Goal: Task Accomplishment & Management: Manage account settings

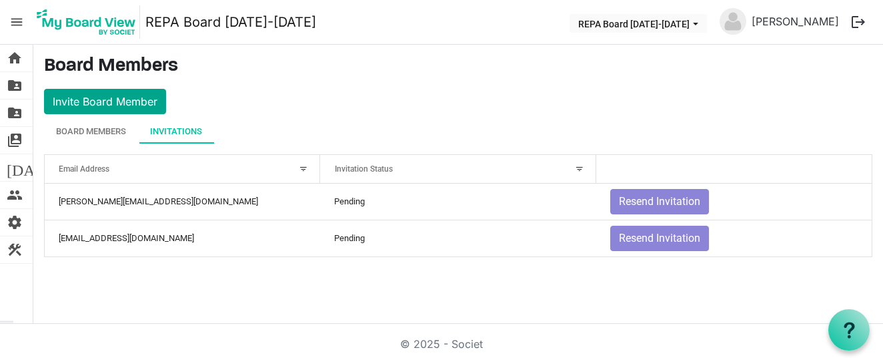
click at [115, 95] on button "Invite Board Member" at bounding box center [105, 101] width 122 height 25
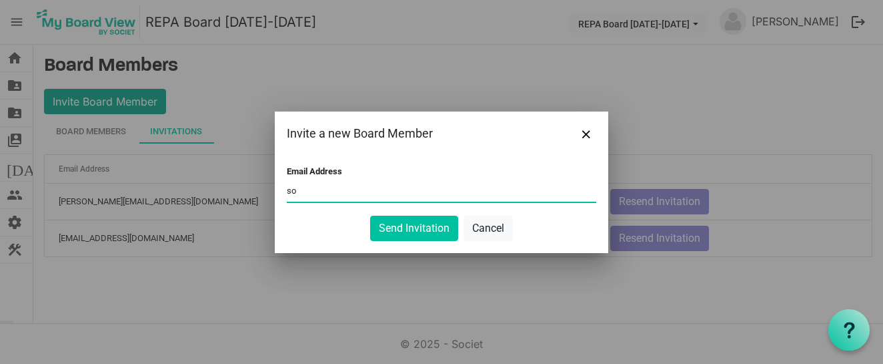
type input "s"
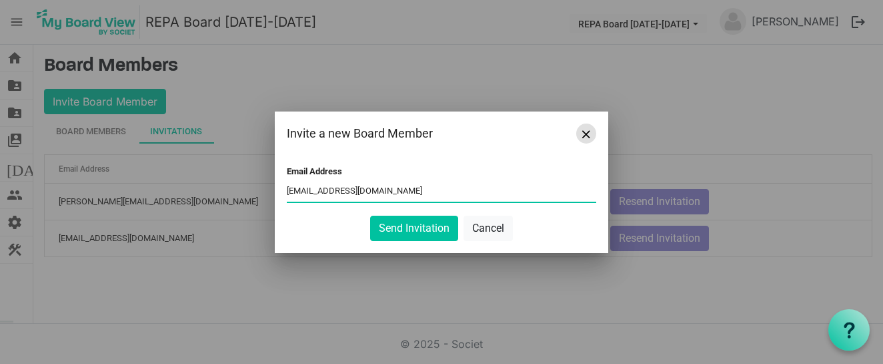
type input "soletroncosof@gmail.com"
click at [591, 133] on button "Close" at bounding box center [586, 133] width 20 height 20
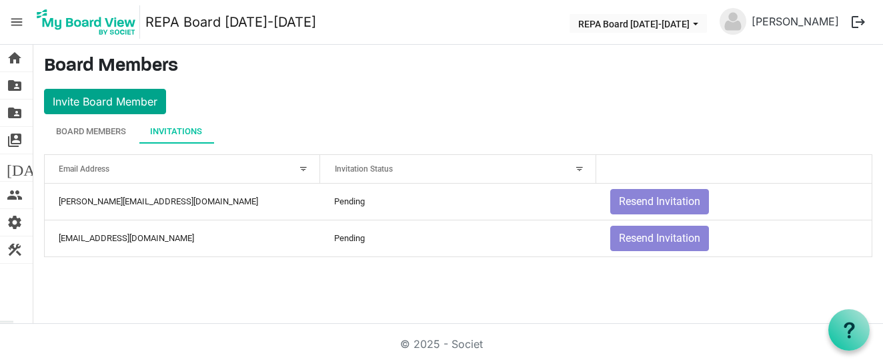
click at [119, 100] on button "Invite Board Member" at bounding box center [105, 101] width 122 height 25
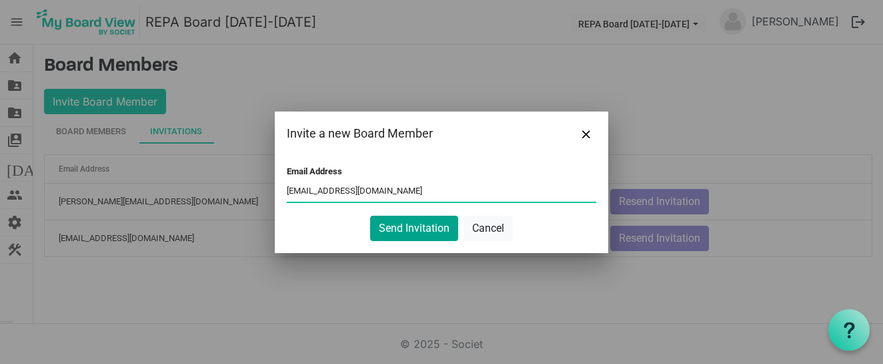
type input "aswagner93@aol.com"
click at [397, 232] on button "Send Invitation" at bounding box center [414, 228] width 88 height 25
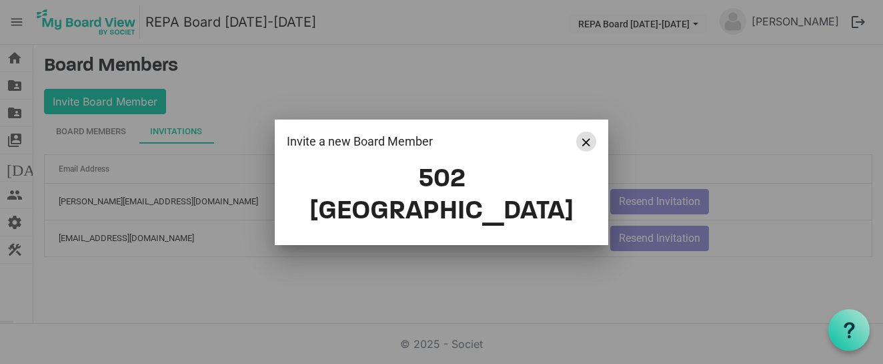
click at [589, 146] on span "Close" at bounding box center [586, 142] width 8 height 8
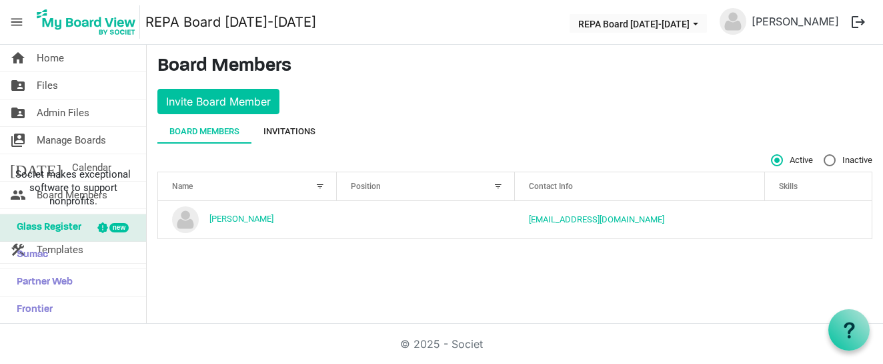
click at [310, 133] on div "Invitations" at bounding box center [290, 131] width 52 height 13
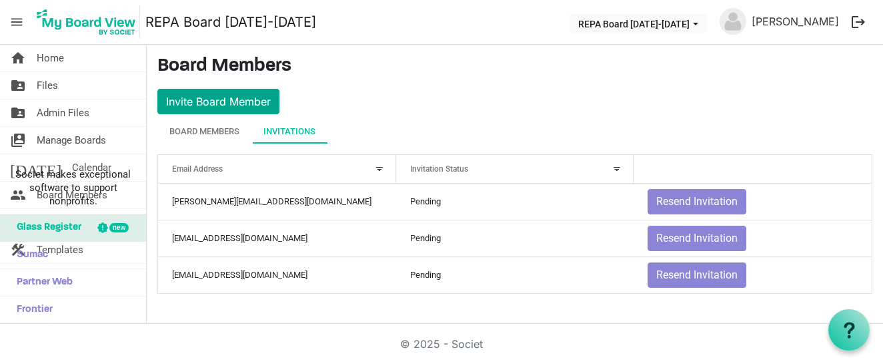
click at [219, 98] on button "Invite Board Member" at bounding box center [218, 101] width 122 height 25
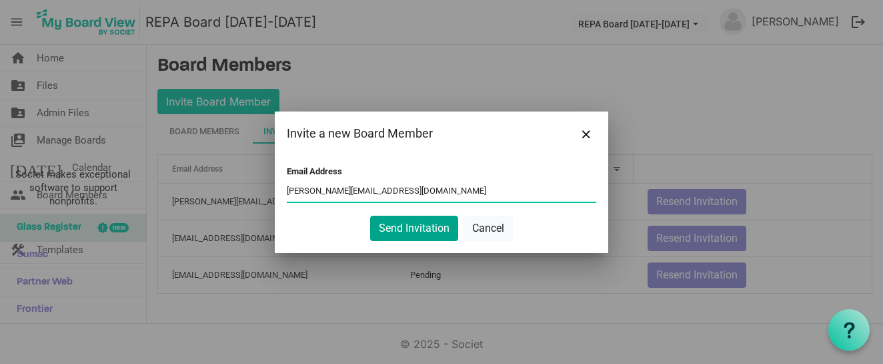
type input "allisonholly@me.com"
click at [430, 223] on button "Send Invitation" at bounding box center [414, 228] width 88 height 25
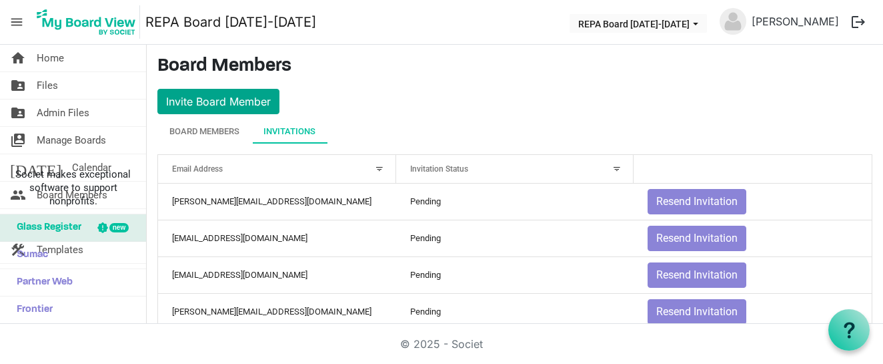
click at [222, 103] on button "Invite Board Member" at bounding box center [218, 101] width 122 height 25
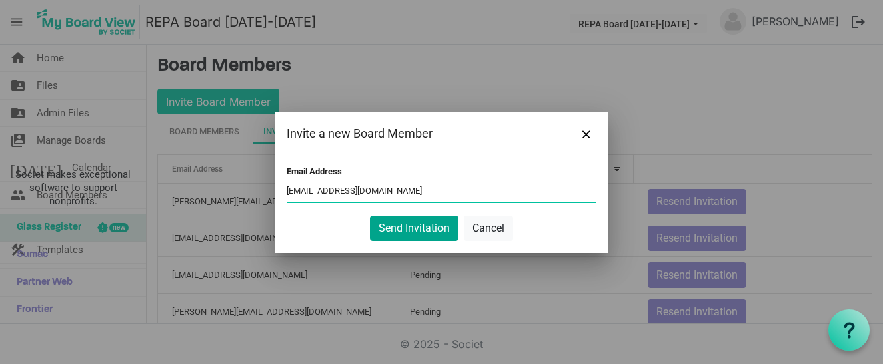
type input "akeroh@yahoo.com"
click at [388, 225] on button "Send Invitation" at bounding box center [414, 228] width 88 height 25
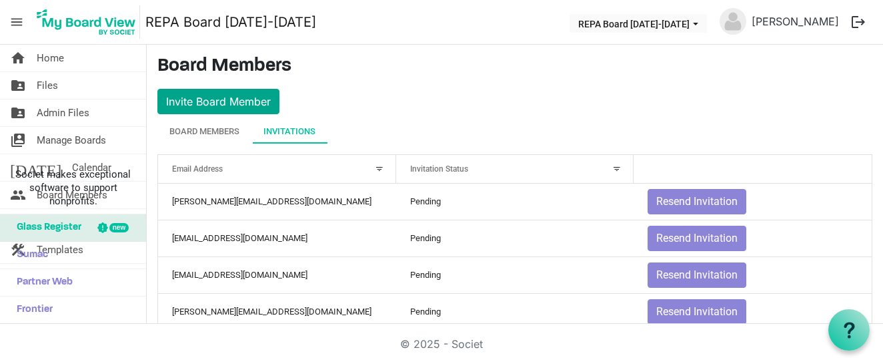
click at [242, 91] on button "Invite Board Member" at bounding box center [218, 101] width 122 height 25
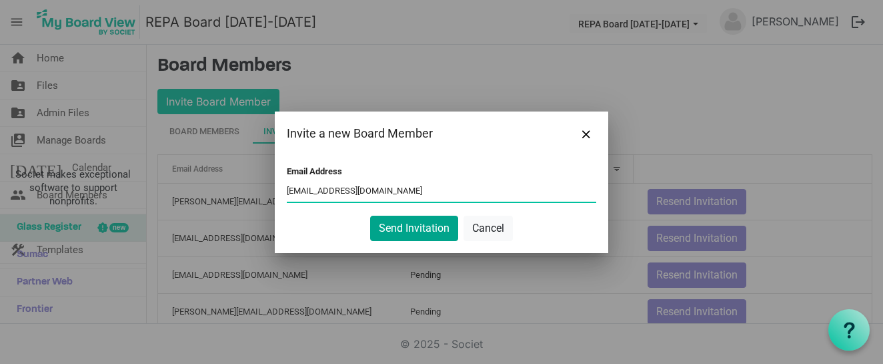
type input "kaye1839@bellsouth.net"
click at [400, 231] on button "Send Invitation" at bounding box center [414, 228] width 88 height 25
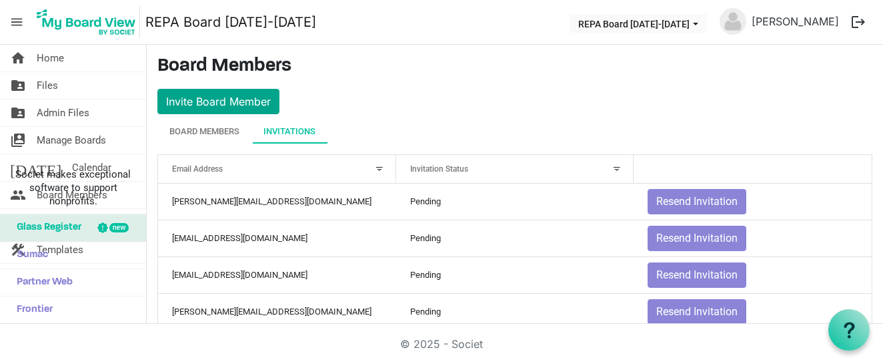
click at [256, 98] on button "Invite Board Member" at bounding box center [218, 101] width 122 height 25
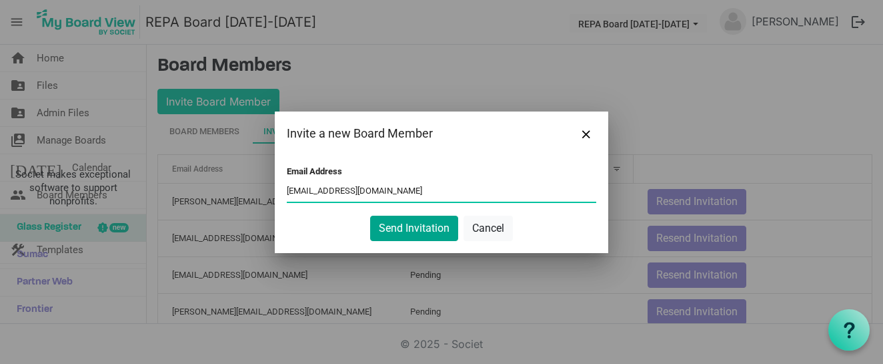
type input "cbrooke1@gmail.com"
click at [386, 227] on button "Send Invitation" at bounding box center [414, 228] width 88 height 25
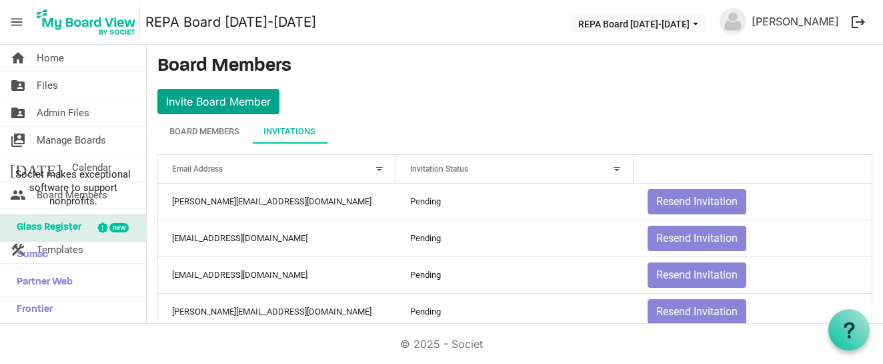
click at [252, 99] on button "Invite Board Member" at bounding box center [218, 101] width 122 height 25
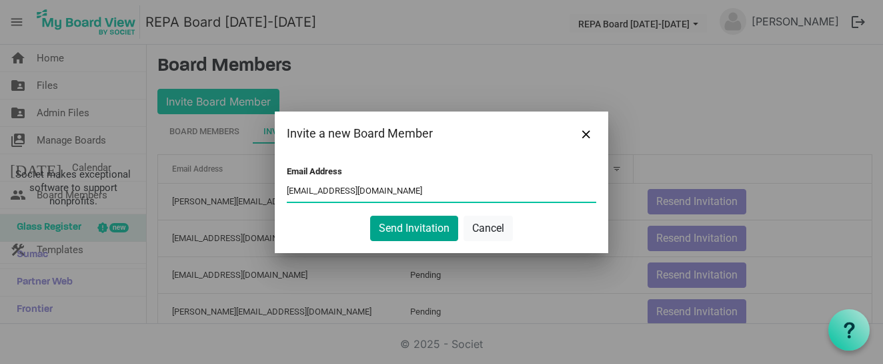
type input "carmen03@outlook.com"
click at [380, 229] on button "Send Invitation" at bounding box center [414, 228] width 88 height 25
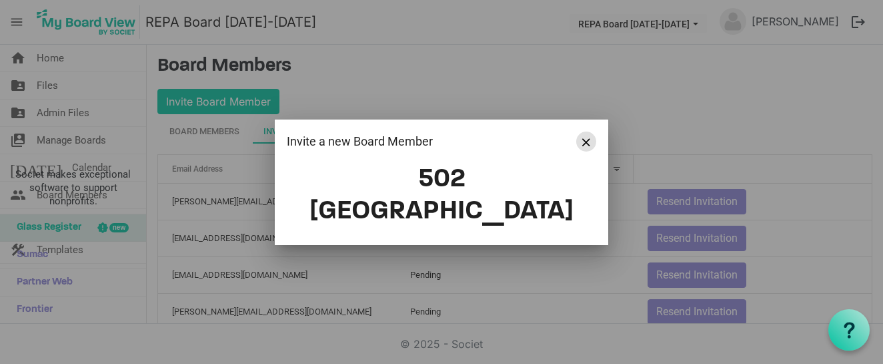
click at [588, 146] on span "Close" at bounding box center [586, 142] width 8 height 8
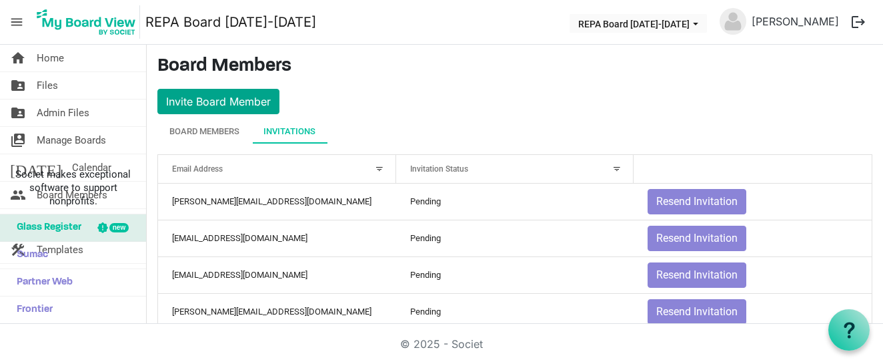
click at [239, 107] on button "Invite Board Member" at bounding box center [218, 101] width 122 height 25
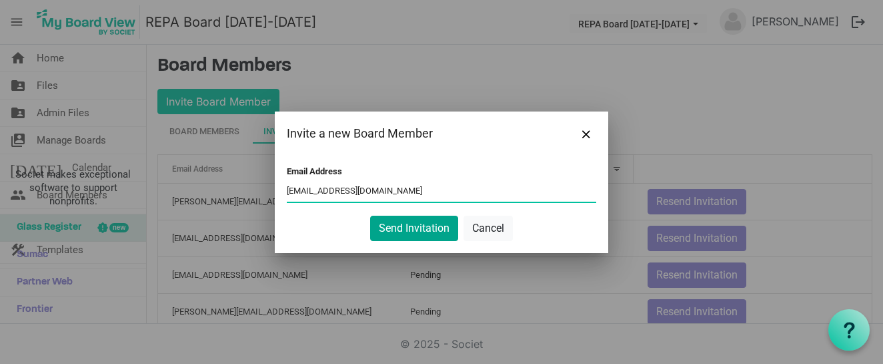
type input "mdelima30@gmail.com"
click at [408, 237] on button "Send Invitation" at bounding box center [414, 228] width 88 height 25
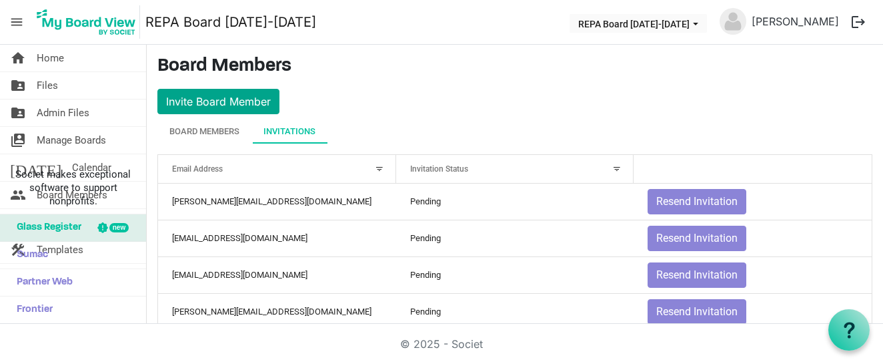
click at [253, 99] on button "Invite Board Member" at bounding box center [218, 101] width 122 height 25
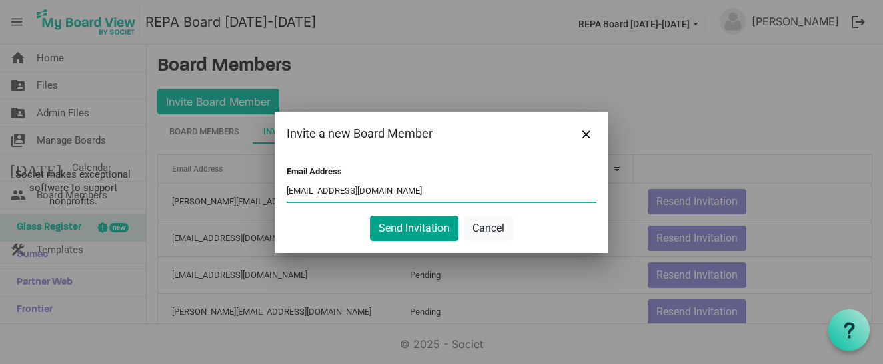
type input "dbwmartorella@gmail.com"
click at [380, 230] on button "Send Invitation" at bounding box center [414, 228] width 88 height 25
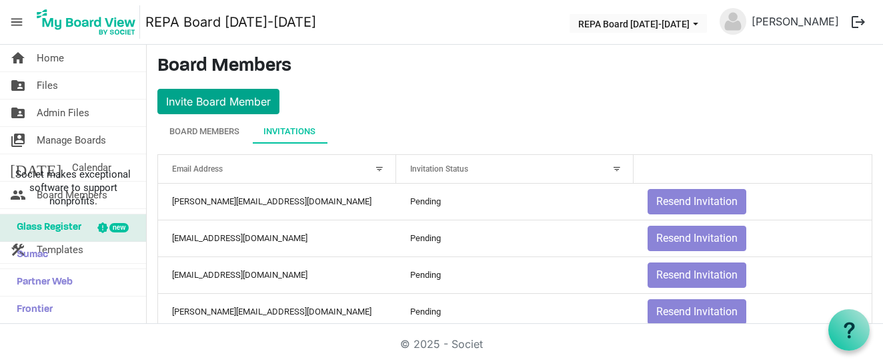
click at [248, 99] on button "Invite Board Member" at bounding box center [218, 101] width 122 height 25
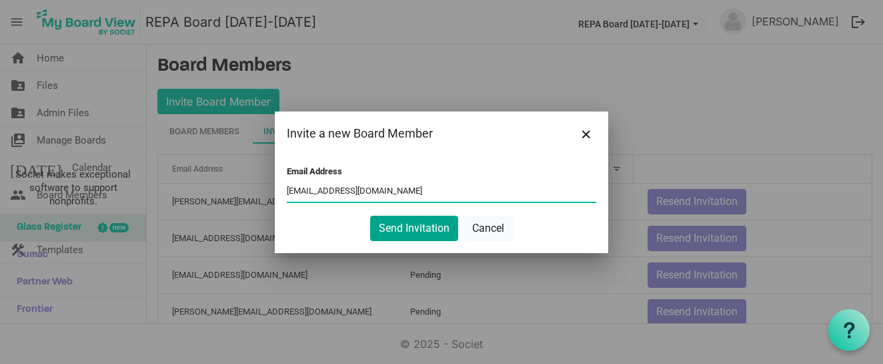
type input "ebarnett@atllp.com"
click at [414, 231] on button "Send Invitation" at bounding box center [414, 228] width 88 height 25
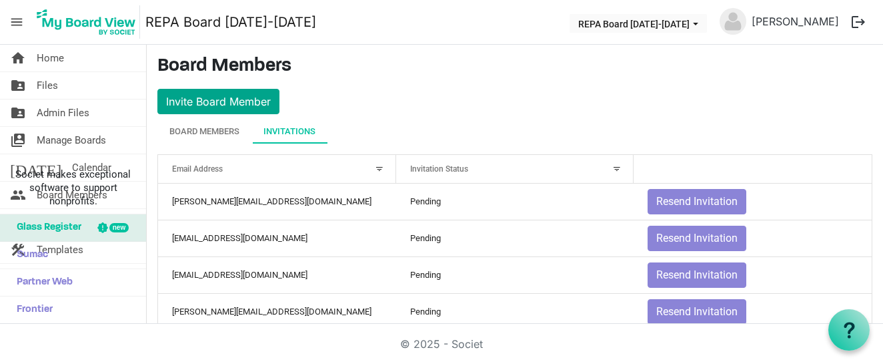
click at [221, 98] on button "Invite Board Member" at bounding box center [218, 101] width 122 height 25
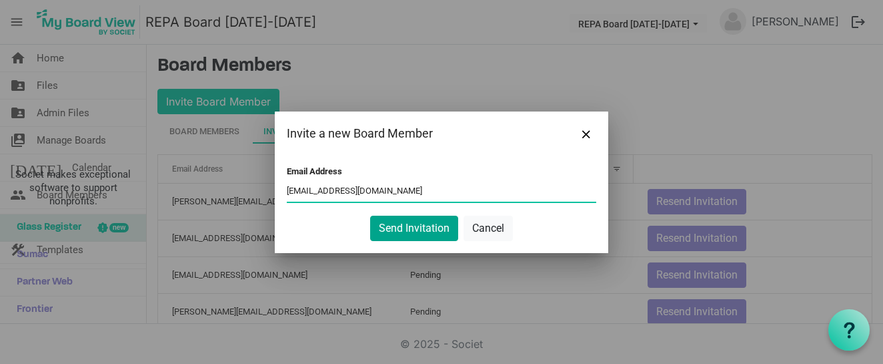
type input "[EMAIL_ADDRESS][DOMAIN_NAME]"
click at [397, 222] on button "Send Invitation" at bounding box center [414, 228] width 88 height 25
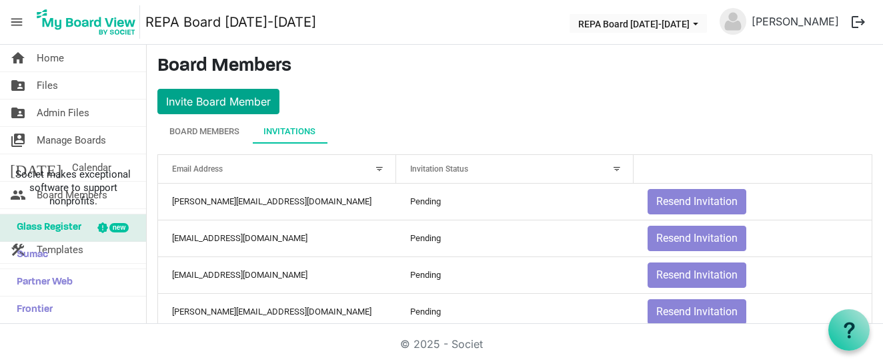
click at [263, 97] on button "Invite Board Member" at bounding box center [218, 101] width 122 height 25
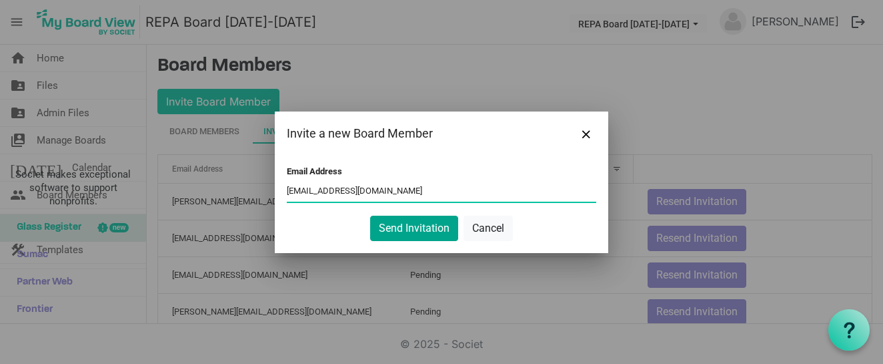
type input "[EMAIL_ADDRESS][DOMAIN_NAME]"
click at [425, 230] on button "Send Invitation" at bounding box center [414, 228] width 88 height 25
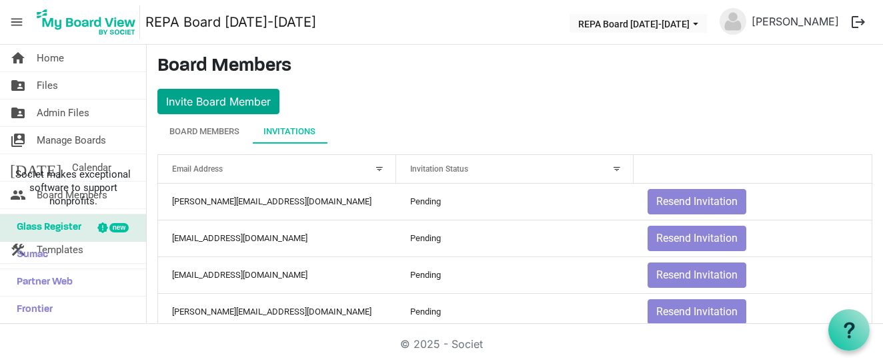
click at [226, 100] on button "Invite Board Member" at bounding box center [218, 101] width 122 height 25
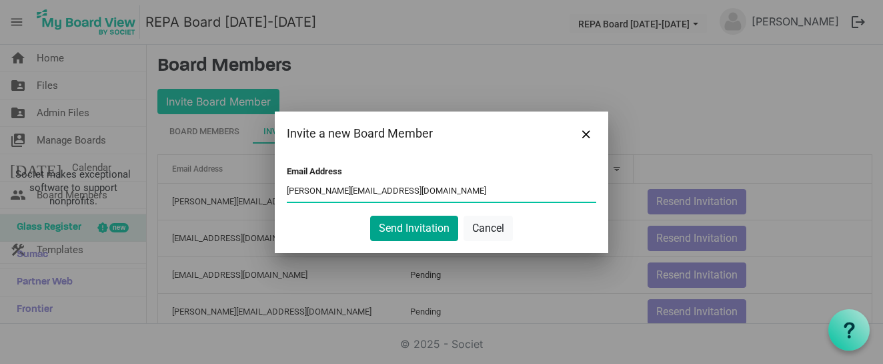
type input "jeremy@jeremybrandrick.com"
click at [410, 227] on button "Send Invitation" at bounding box center [414, 228] width 88 height 25
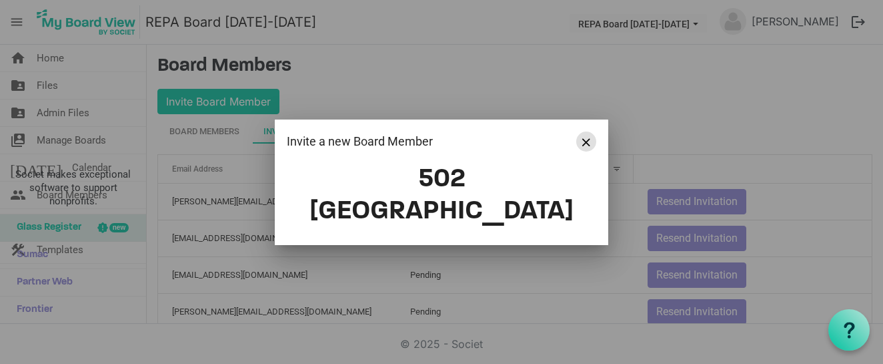
click at [581, 151] on button "Close" at bounding box center [586, 141] width 20 height 20
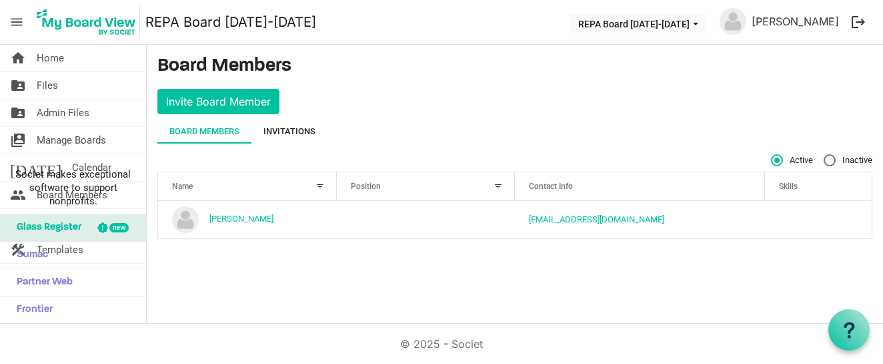
click at [294, 131] on div "Invitations" at bounding box center [290, 131] width 52 height 13
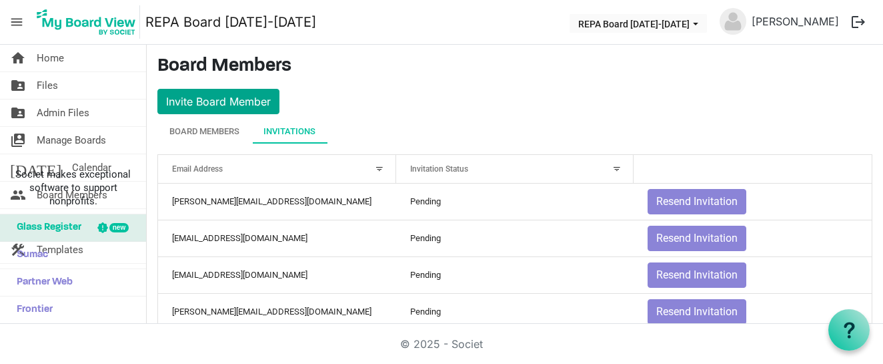
click at [239, 106] on button "Invite Board Member" at bounding box center [218, 101] width 122 height 25
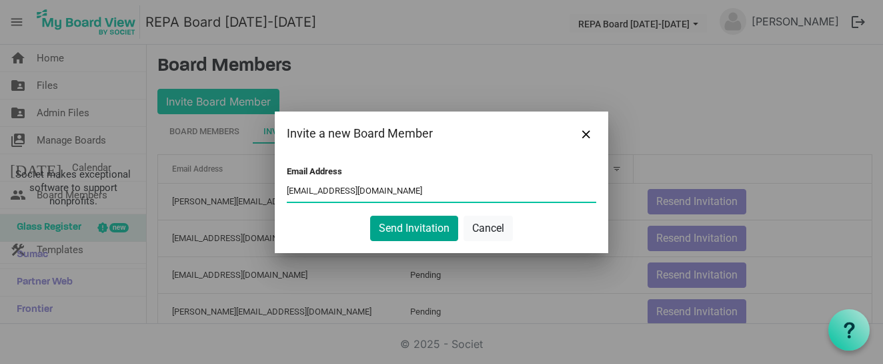
type input "jessicawhitingmason@gmail.com"
click at [418, 226] on button "Send Invitation" at bounding box center [414, 228] width 88 height 25
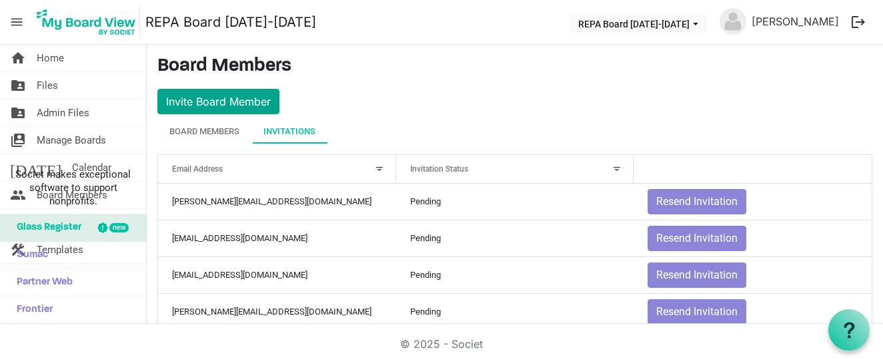
click at [214, 98] on button "Invite Board Member" at bounding box center [218, 101] width 122 height 25
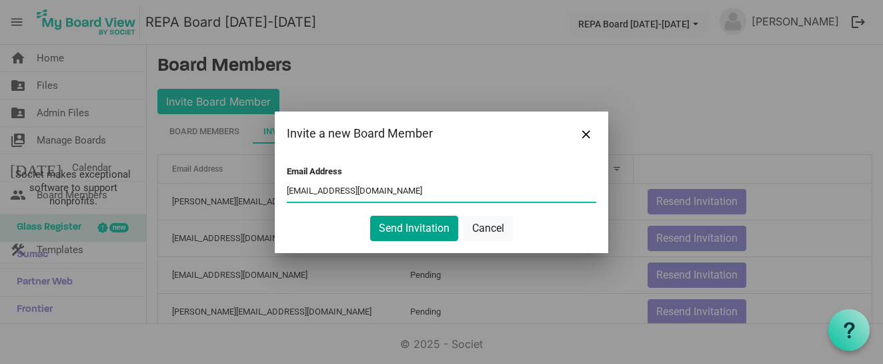
type input "lisanewman825@mac.com"
click at [386, 224] on button "Send Invitation" at bounding box center [414, 228] width 88 height 25
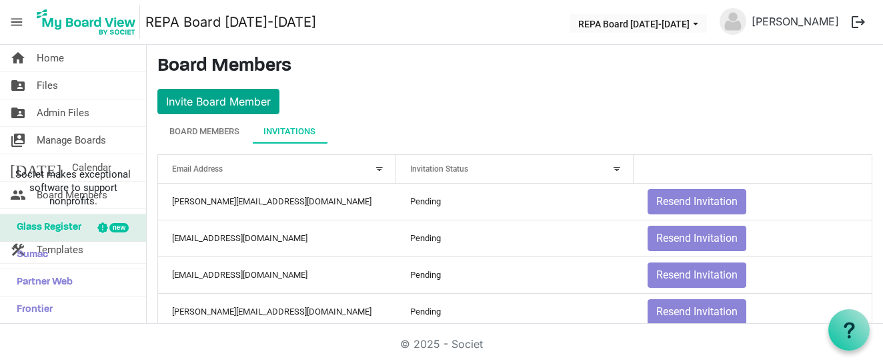
click at [274, 106] on button "Invite Board Member" at bounding box center [218, 101] width 122 height 25
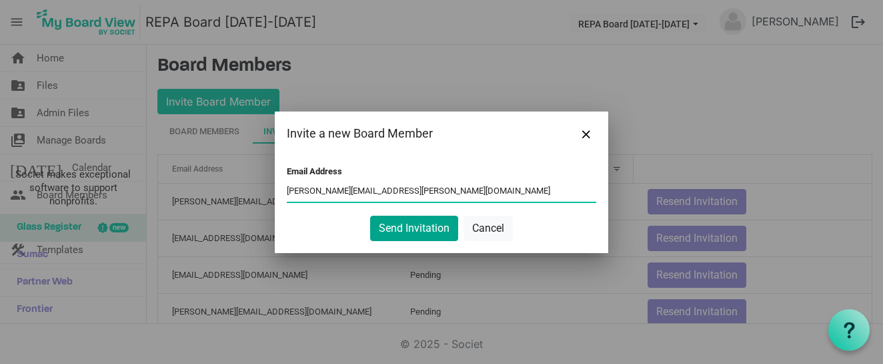
type input "mary@seabrook.us"
click at [446, 230] on button "Send Invitation" at bounding box center [414, 228] width 88 height 25
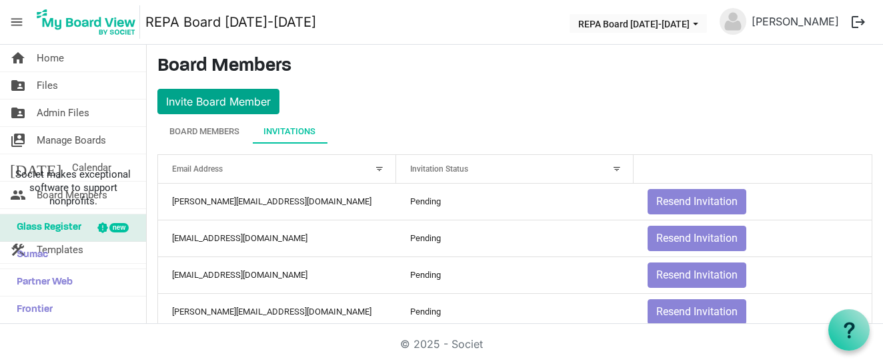
click at [223, 101] on button "Invite Board Member" at bounding box center [218, 101] width 122 height 25
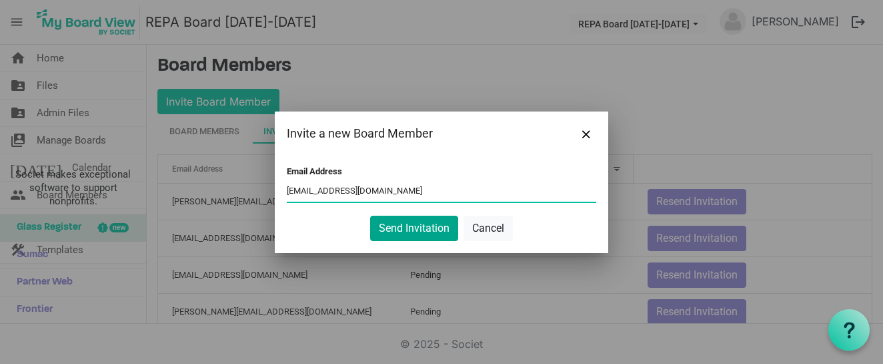
type input "molawmes72@gmail.com"
click at [410, 223] on button "Send Invitation" at bounding box center [414, 228] width 88 height 25
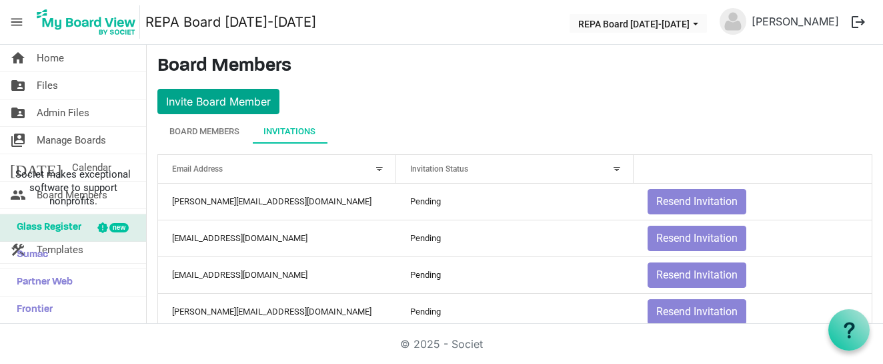
click at [264, 101] on button "Invite Board Member" at bounding box center [218, 101] width 122 height 25
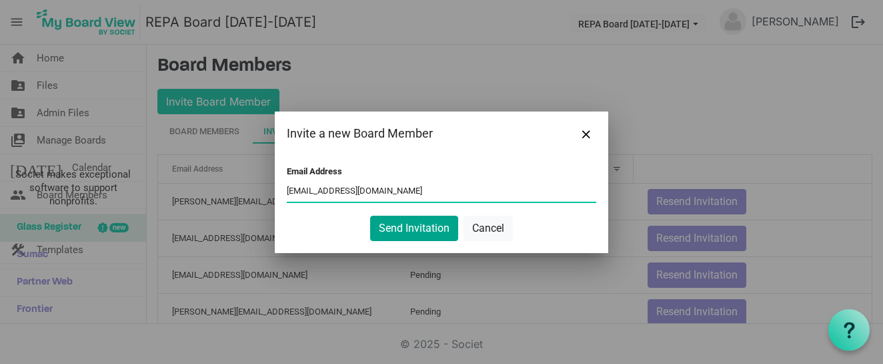
type input "nickelle@gmail.com"
click at [391, 228] on button "Send Invitation" at bounding box center [414, 228] width 88 height 25
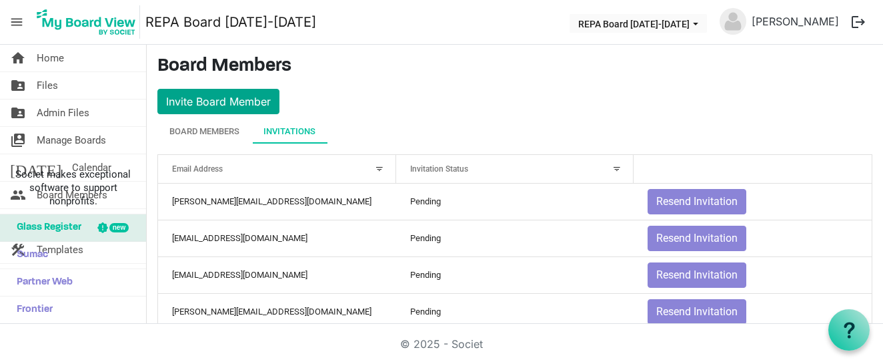
click at [268, 95] on button "Invite Board Member" at bounding box center [218, 101] width 122 height 25
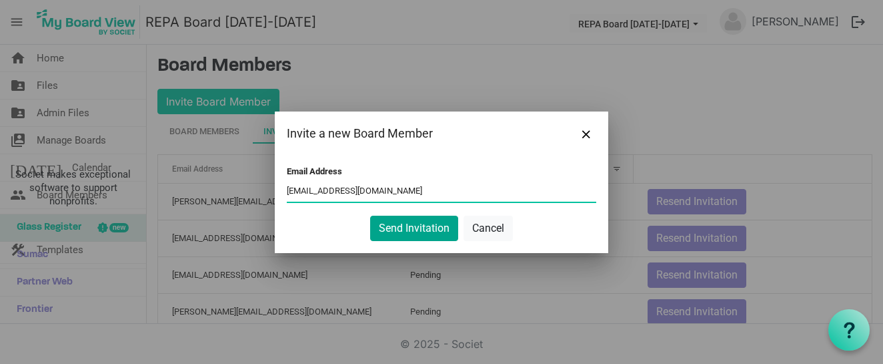
type input "soletroncosof@gmail.com"
click at [402, 232] on button "Send Invitation" at bounding box center [414, 228] width 88 height 25
click at [432, 229] on button "Send Invitation" at bounding box center [414, 228] width 88 height 25
click at [394, 231] on button "Send Invitation" at bounding box center [414, 228] width 88 height 25
click at [414, 232] on button "Send Invitation" at bounding box center [414, 228] width 88 height 25
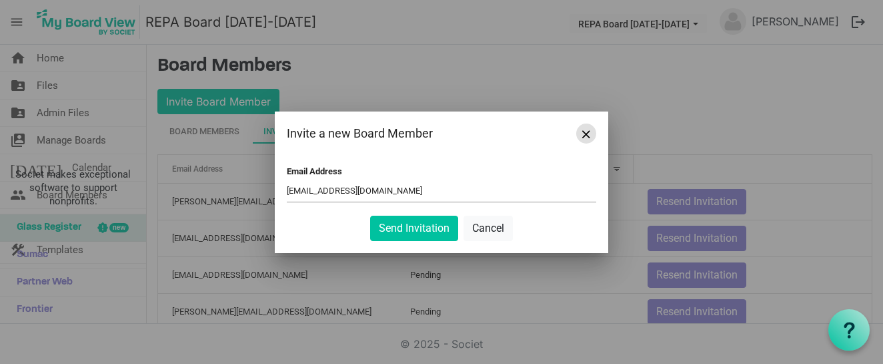
click at [586, 137] on span "Close" at bounding box center [586, 134] width 8 height 8
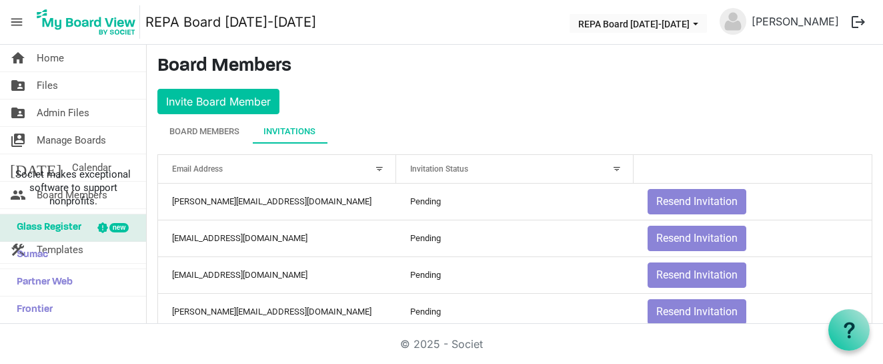
drag, startPoint x: 594, startPoint y: 1, endPoint x: 507, endPoint y: 95, distance: 128.4
click at [246, 97] on button "Invite Board Member" at bounding box center [218, 101] width 122 height 25
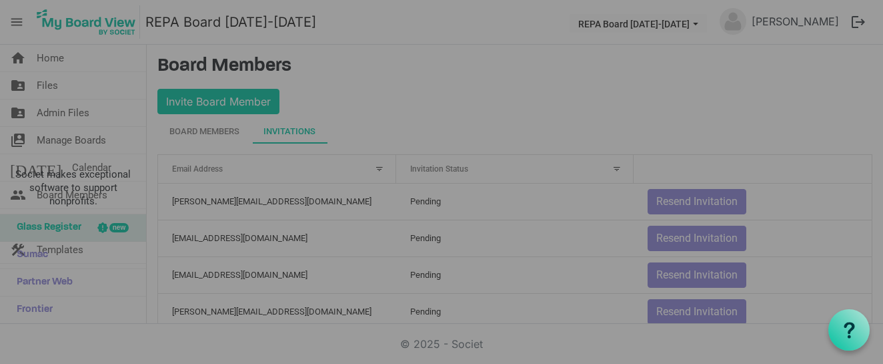
click at [222, 102] on div at bounding box center [441, 182] width 883 height 364
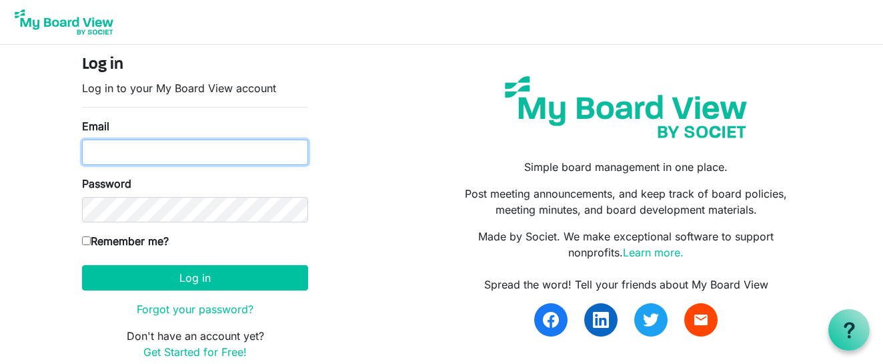
type input "[EMAIL_ADDRESS][DOMAIN_NAME]"
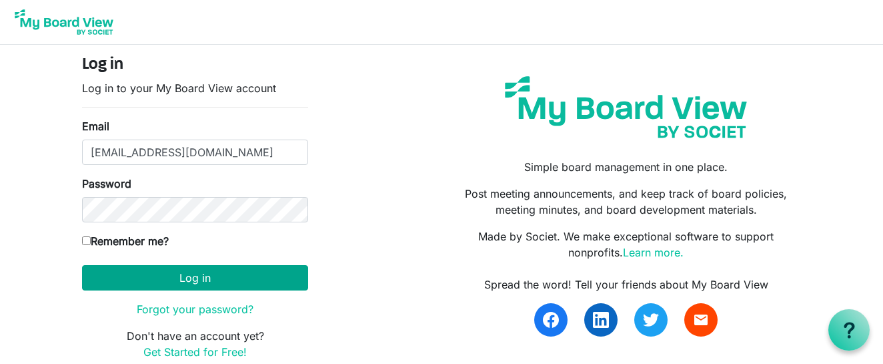
click at [213, 284] on button "Log in" at bounding box center [195, 277] width 226 height 25
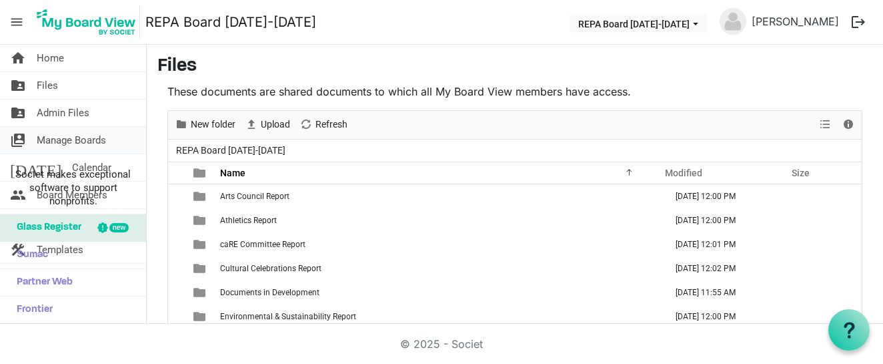
click at [74, 137] on span "Manage Boards" at bounding box center [71, 140] width 69 height 27
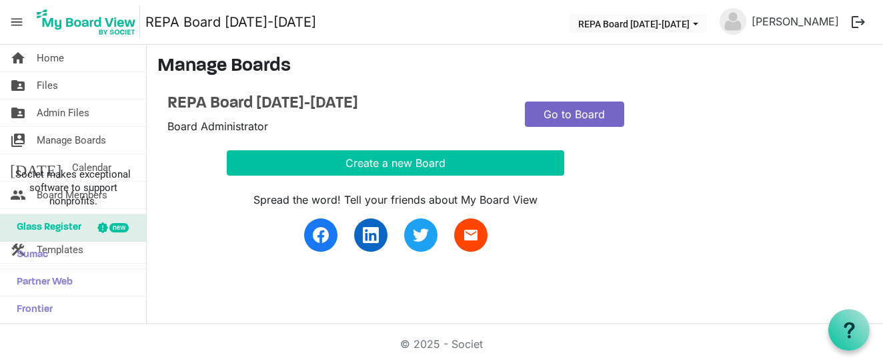
click at [592, 110] on link "Go to Board" at bounding box center [574, 113] width 99 height 25
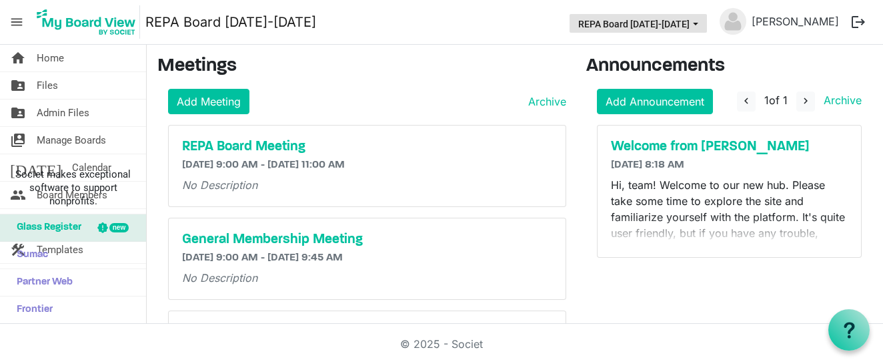
click at [632, 19] on button "REPA Board [DATE]-[DATE]" at bounding box center [638, 23] width 137 height 19
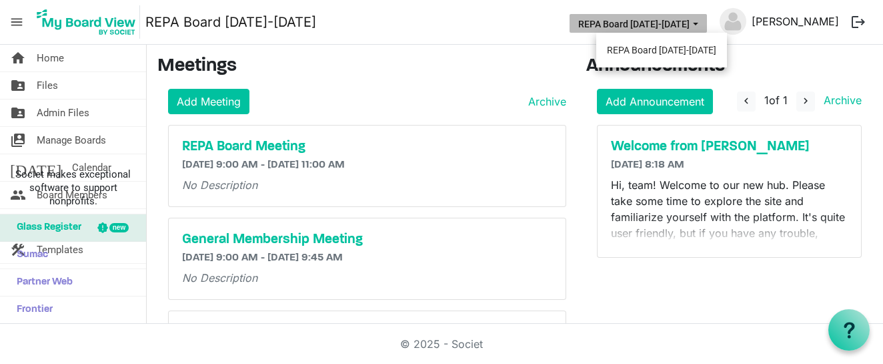
click at [791, 15] on link "[PERSON_NAME]" at bounding box center [796, 21] width 98 height 27
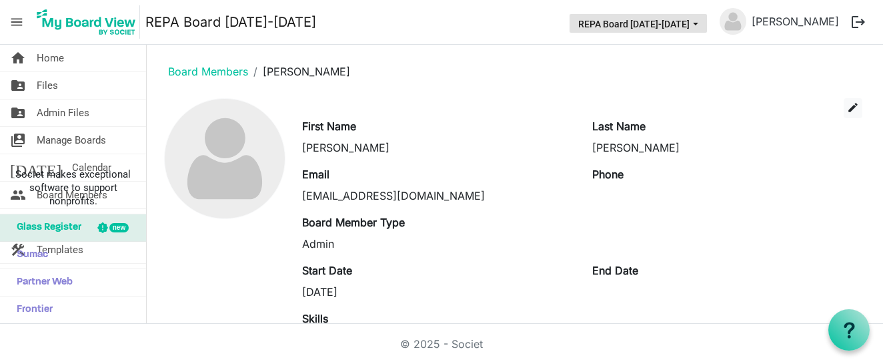
click at [683, 29] on button "REPA Board [DATE]-[DATE]" at bounding box center [638, 23] width 137 height 19
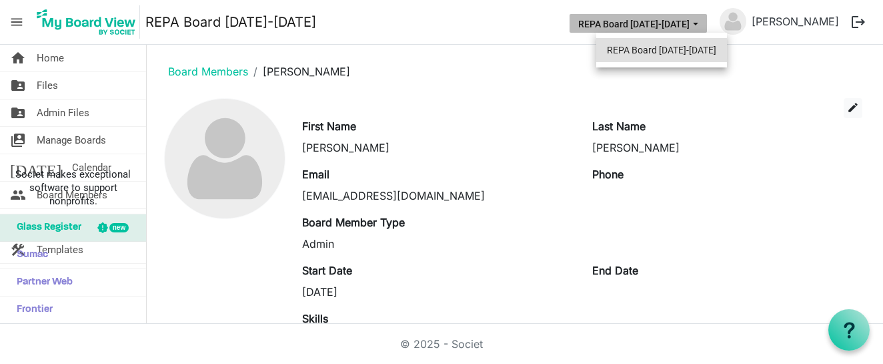
click at [666, 52] on li "REPA Board [DATE]-[DATE]" at bounding box center [661, 50] width 131 height 24
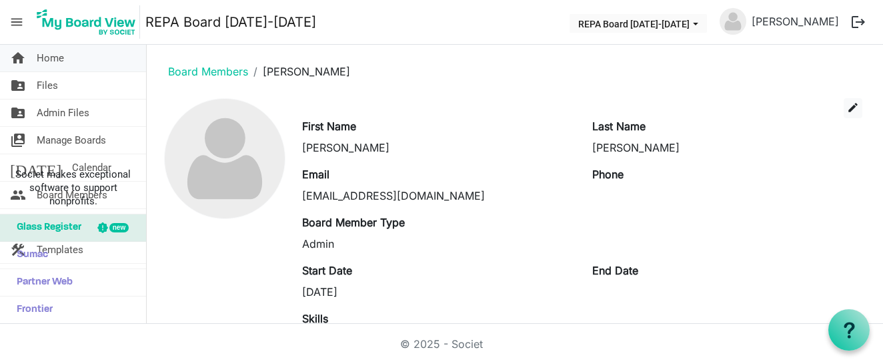
click at [61, 55] on span "Home" at bounding box center [50, 58] width 27 height 27
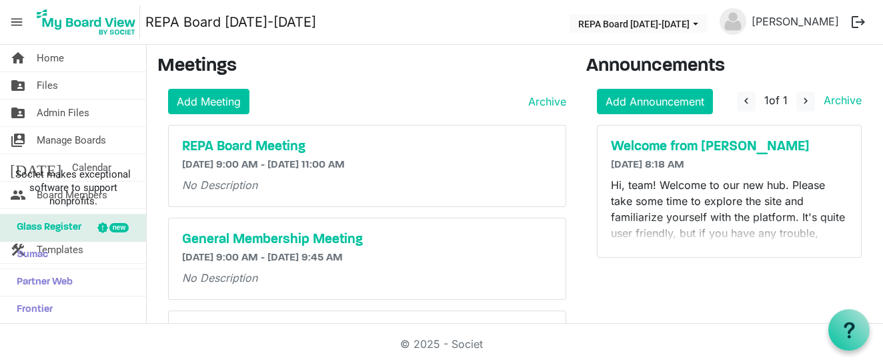
click at [13, 23] on span "menu" at bounding box center [16, 21] width 25 height 25
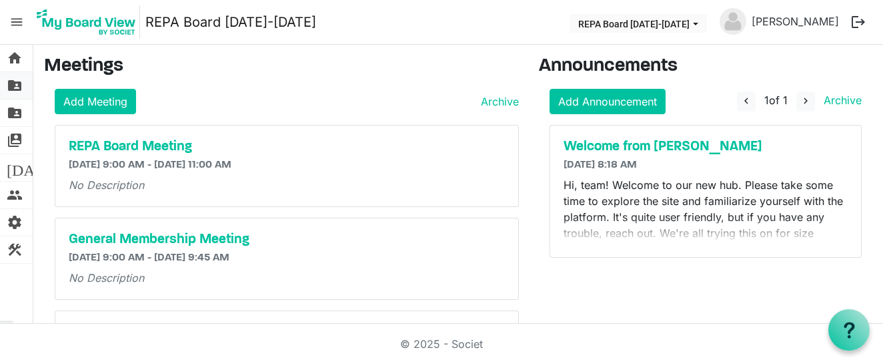
click at [13, 84] on span "folder_shared" at bounding box center [15, 85] width 16 height 27
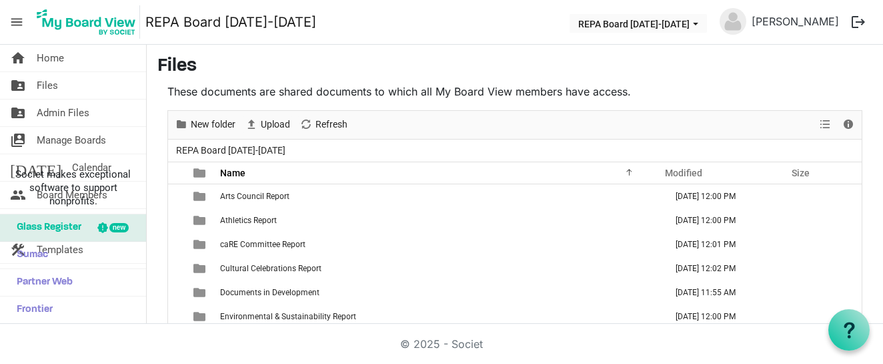
click at [181, 26] on link "REPA Board [DATE]-[DATE]" at bounding box center [230, 22] width 171 height 27
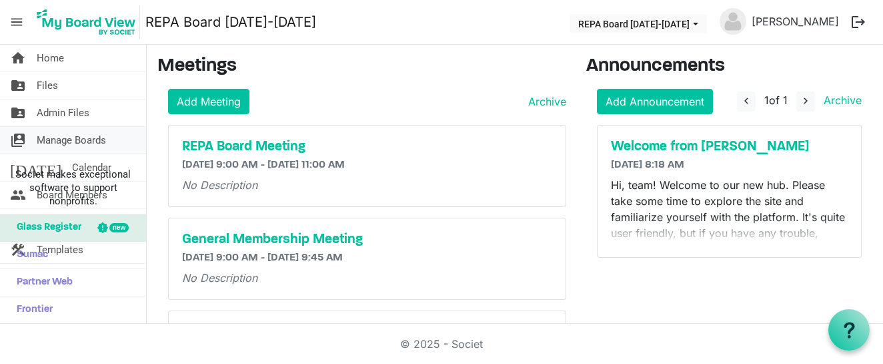
click at [104, 142] on span "Manage Boards" at bounding box center [71, 140] width 69 height 27
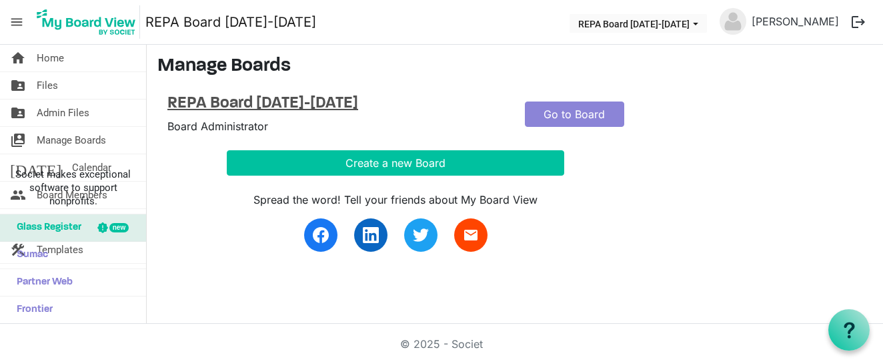
click at [205, 104] on h4 "REPA Board [DATE]-[DATE]" at bounding box center [336, 103] width 338 height 19
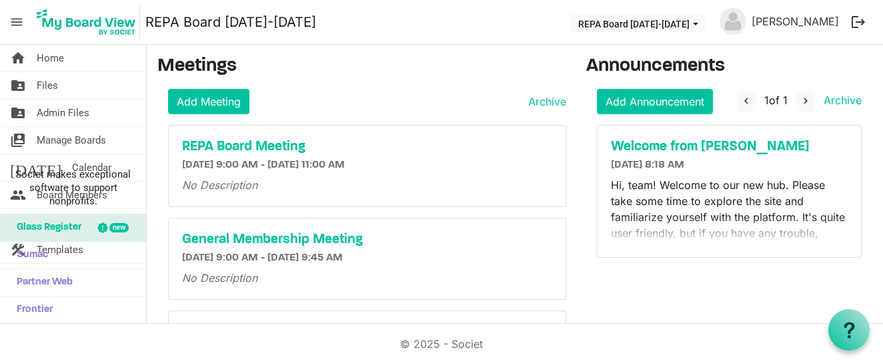
click at [73, 24] on img at bounding box center [86, 21] width 107 height 33
click at [25, 21] on span "menu" at bounding box center [16, 21] width 25 height 25
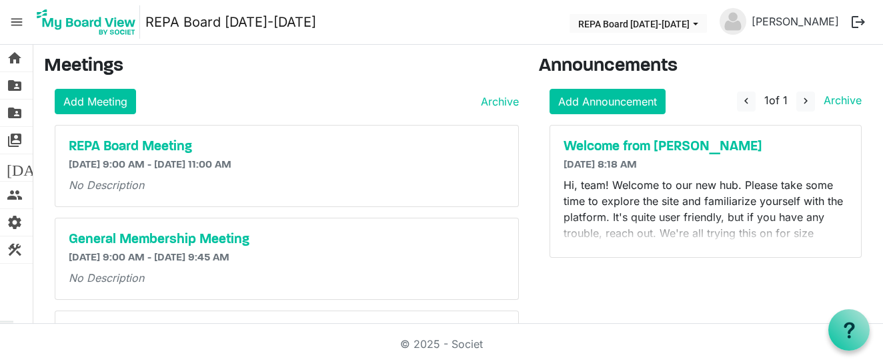
click at [15, 29] on span "menu" at bounding box center [16, 21] width 25 height 25
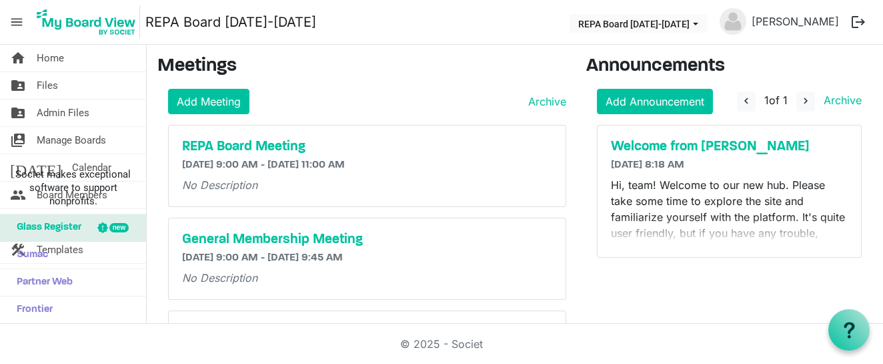
click at [16, 31] on span "menu" at bounding box center [16, 21] width 25 height 25
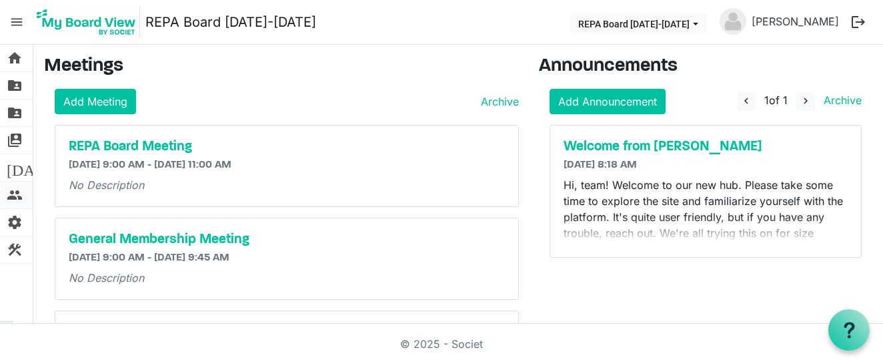
click at [17, 192] on span "people" at bounding box center [15, 194] width 16 height 27
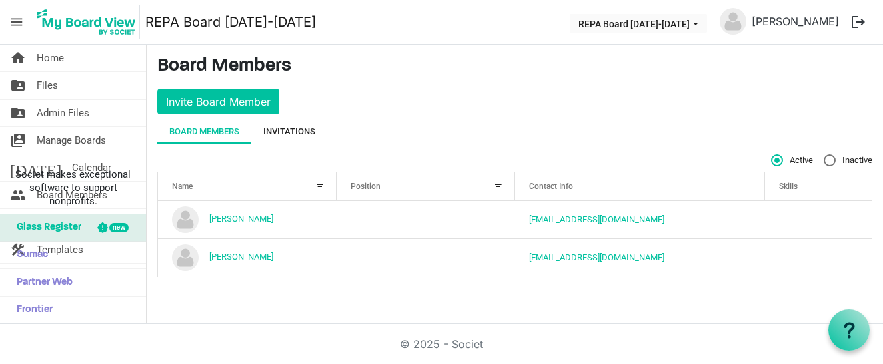
click at [304, 130] on div "Invitations" at bounding box center [290, 131] width 52 height 13
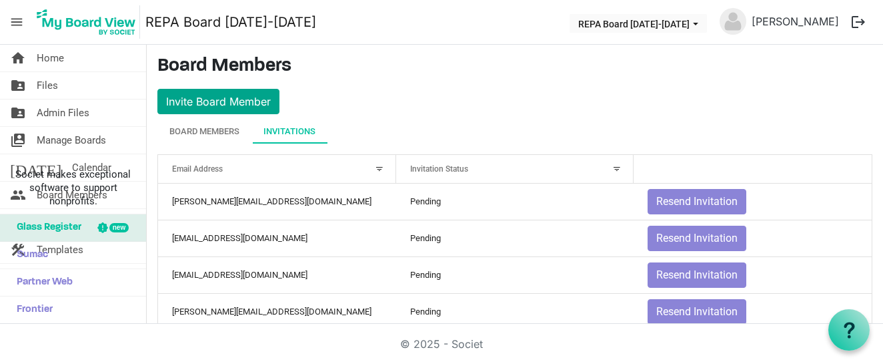
click at [264, 105] on button "Invite Board Member" at bounding box center [218, 101] width 122 height 25
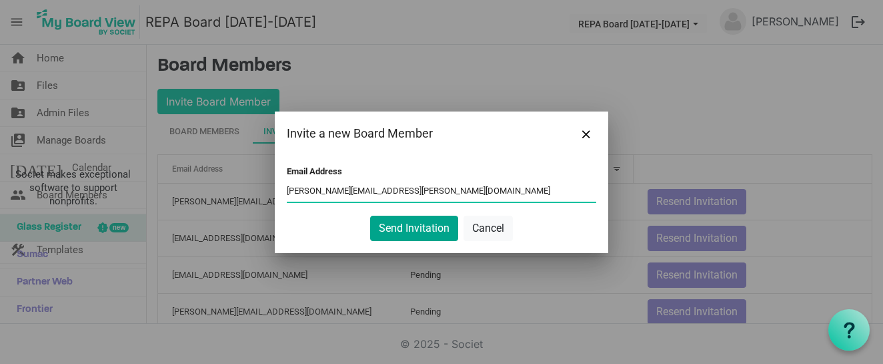
type input "vicky@hucks.net"
click at [395, 228] on button "Send Invitation" at bounding box center [414, 228] width 88 height 25
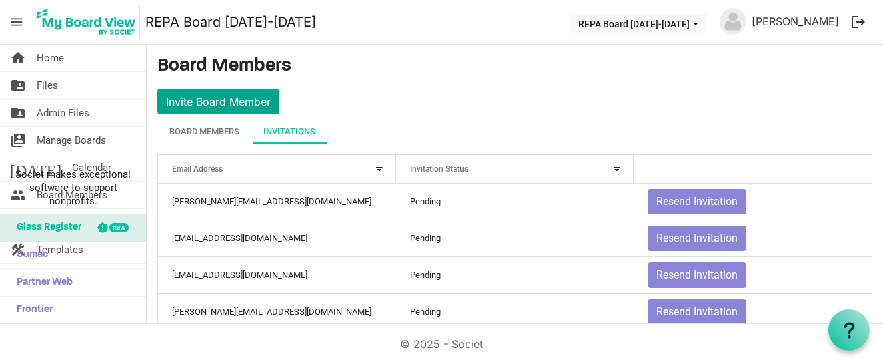
click at [244, 105] on button "Invite Board Member" at bounding box center [218, 101] width 122 height 25
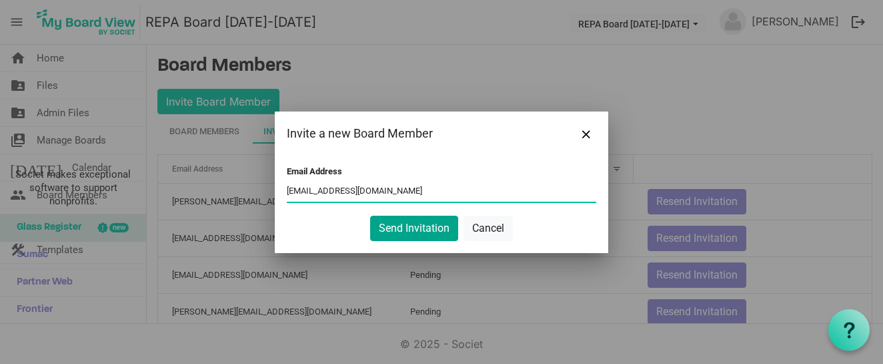
type input "jmphins@aol.com"
click at [408, 228] on button "Send Invitation" at bounding box center [414, 228] width 88 height 25
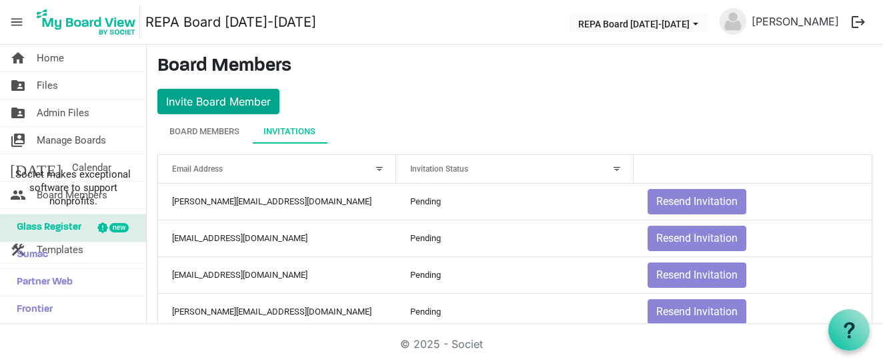
click at [256, 105] on button "Invite Board Member" at bounding box center [218, 101] width 122 height 25
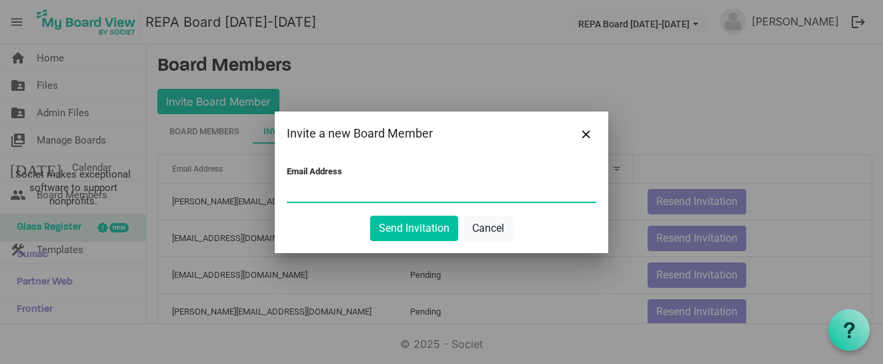
paste input "alyssa.kriplen@makwork.com"
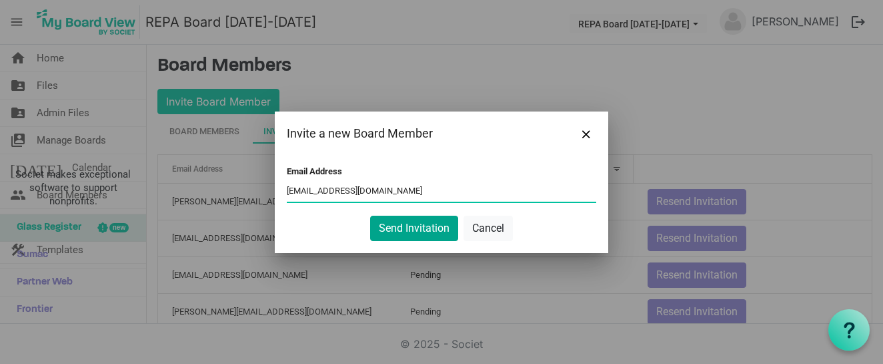
type input "alyssa.kriplen@makwork.com"
click at [394, 229] on button "Send Invitation" at bounding box center [414, 228] width 88 height 25
click at [409, 226] on button "Send Invitation" at bounding box center [414, 228] width 88 height 25
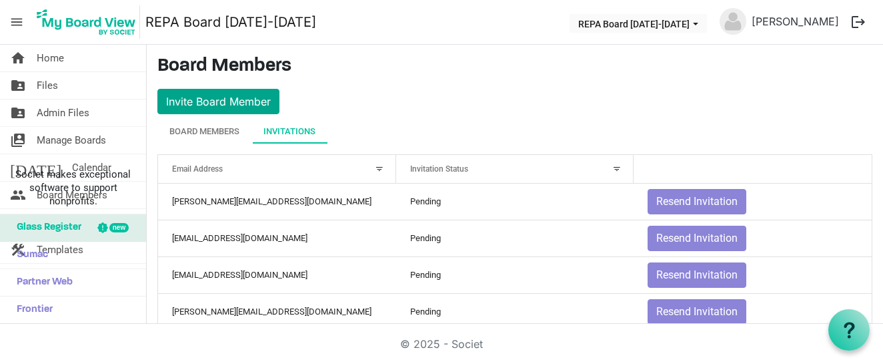
click at [246, 103] on button "Invite Board Member" at bounding box center [218, 101] width 122 height 25
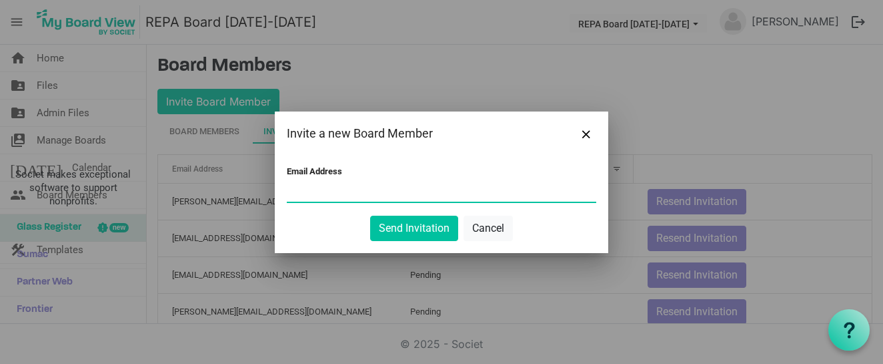
paste input "kcconnell@gmail.com"
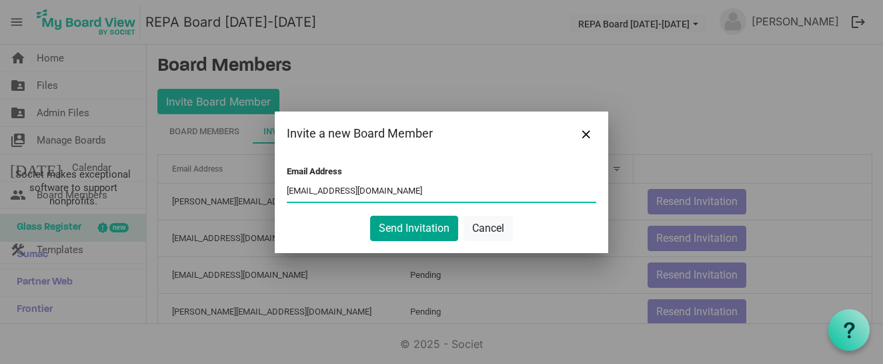
type input "[EMAIL_ADDRESS][DOMAIN_NAME]"
click at [381, 221] on button "Send Invitation" at bounding box center [414, 228] width 88 height 25
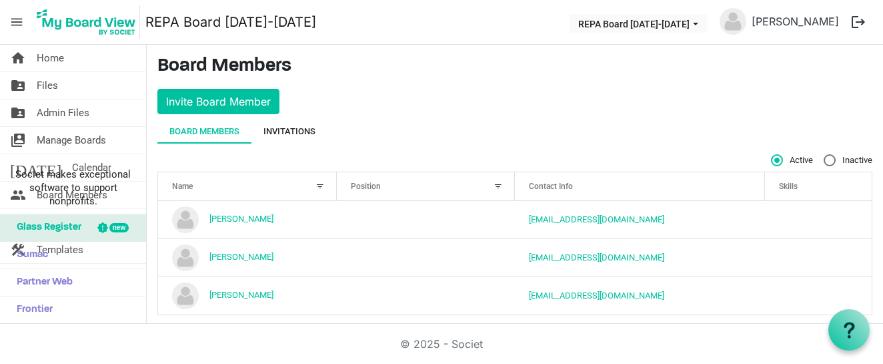
click at [306, 128] on div "Invitations" at bounding box center [290, 131] width 52 height 13
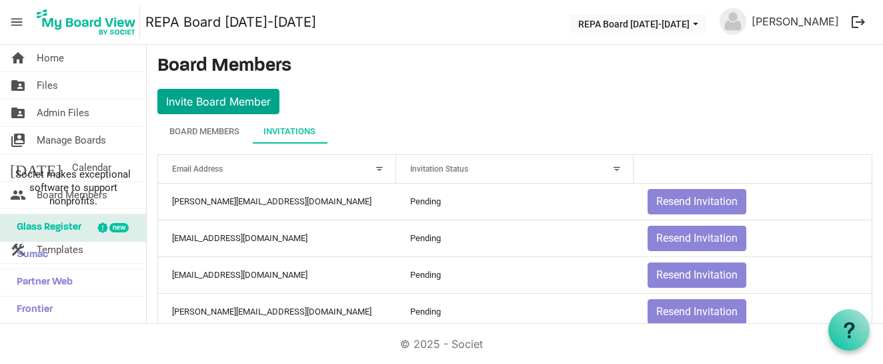
click at [257, 104] on button "Invite Board Member" at bounding box center [218, 101] width 122 height 25
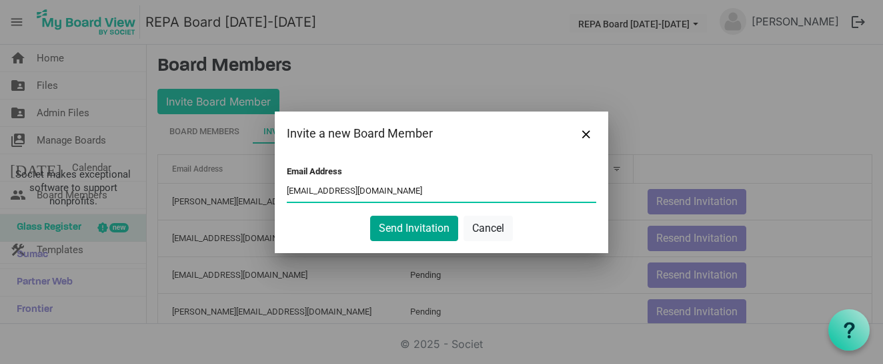
type input "[EMAIL_ADDRESS][DOMAIN_NAME]"
click at [412, 234] on button "Send Invitation" at bounding box center [414, 228] width 88 height 25
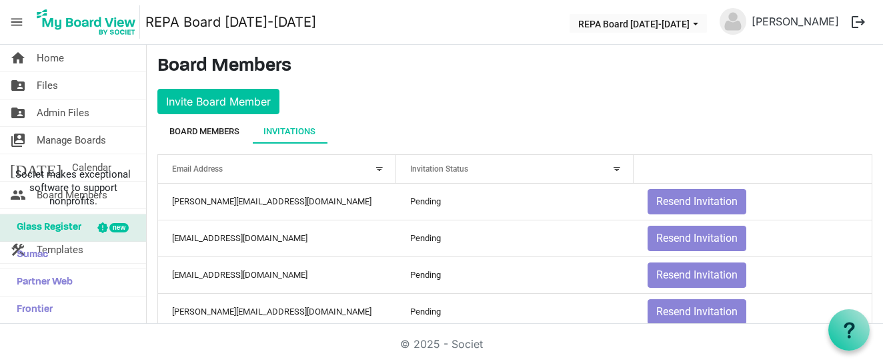
click at [184, 133] on div "Board Members" at bounding box center [204, 131] width 70 height 13
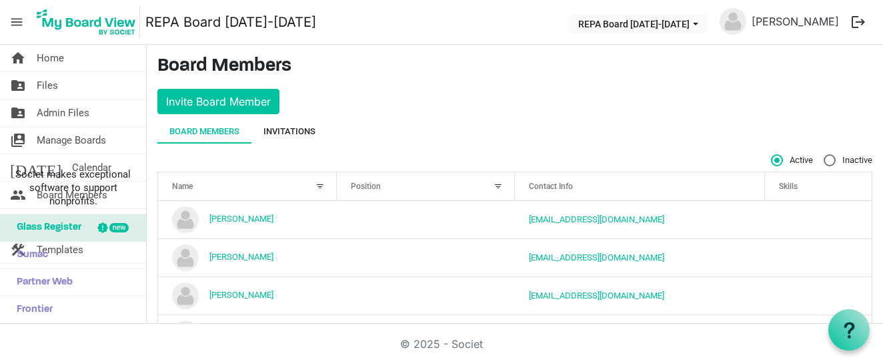
click at [298, 132] on div "Invitations" at bounding box center [290, 131] width 52 height 13
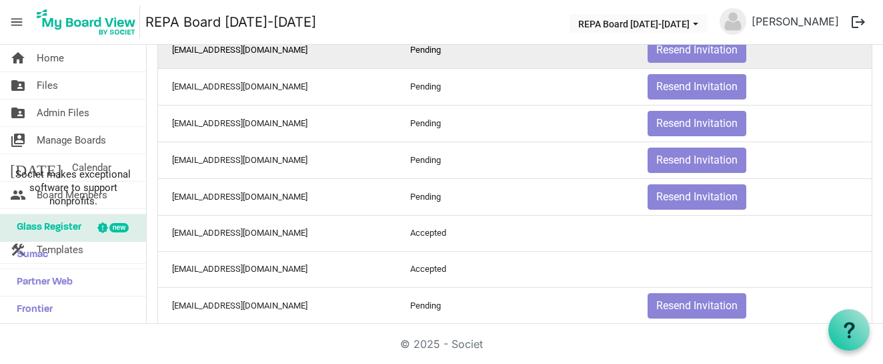
scroll to position [420, 0]
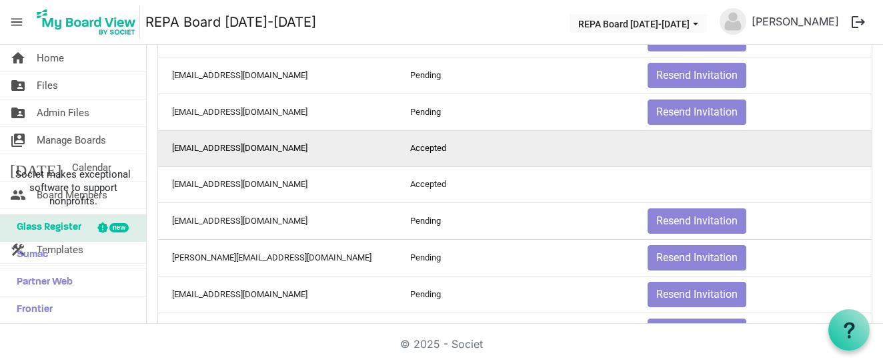
click at [681, 144] on td "is template cell column header" at bounding box center [753, 148] width 238 height 36
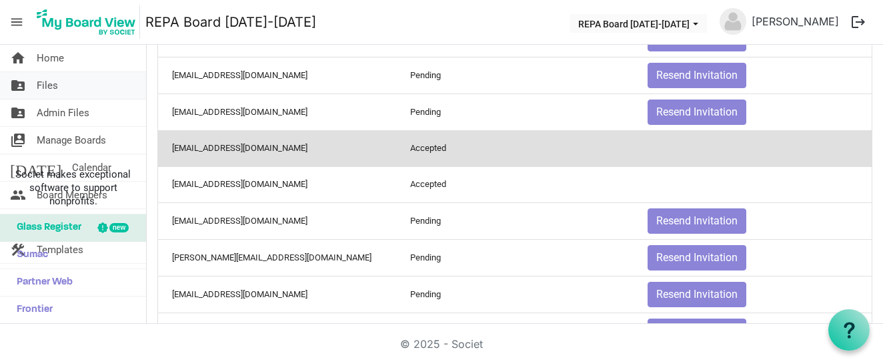
click at [61, 85] on link "folder_shared Files" at bounding box center [73, 85] width 146 height 27
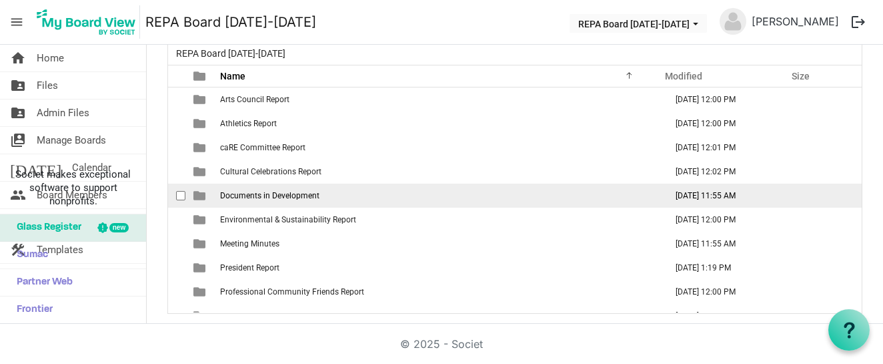
click at [180, 197] on span "checkbox" at bounding box center [180, 195] width 9 height 9
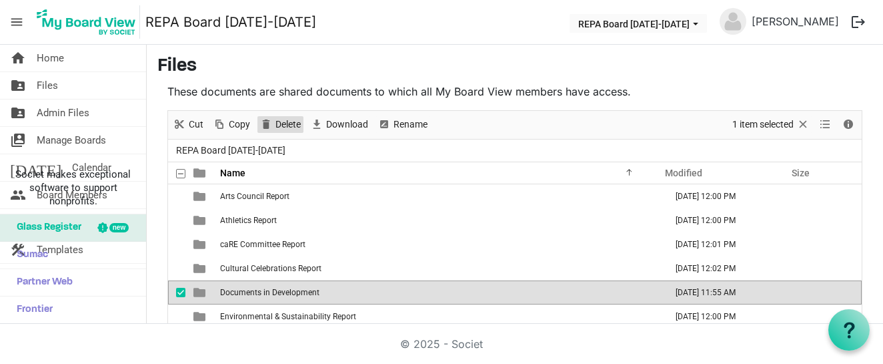
click at [274, 123] on span "Delete" at bounding box center [288, 124] width 28 height 17
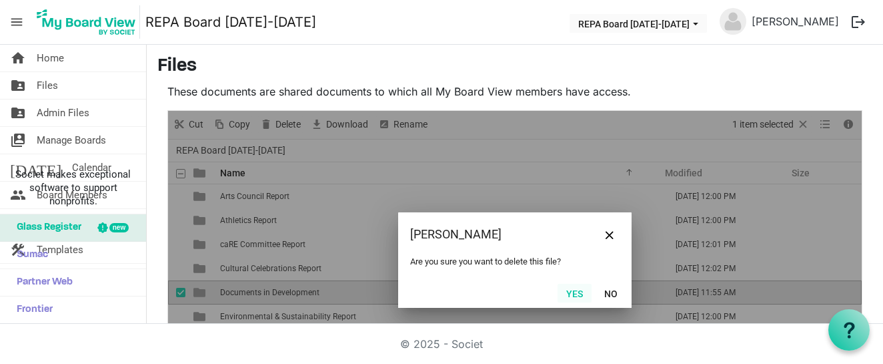
click at [568, 294] on button "Yes" at bounding box center [575, 293] width 34 height 19
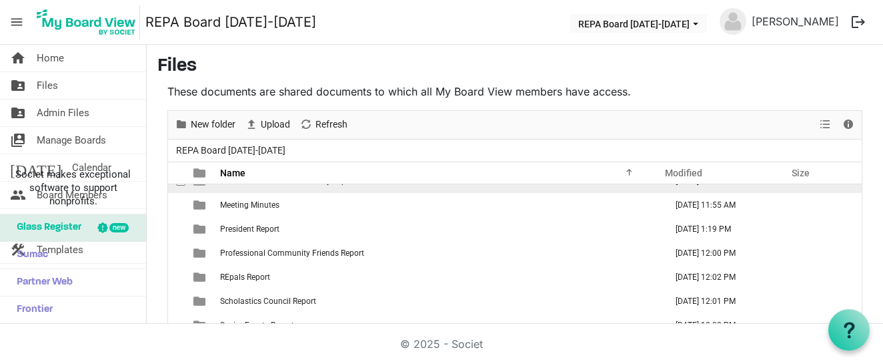
scroll to position [111, 0]
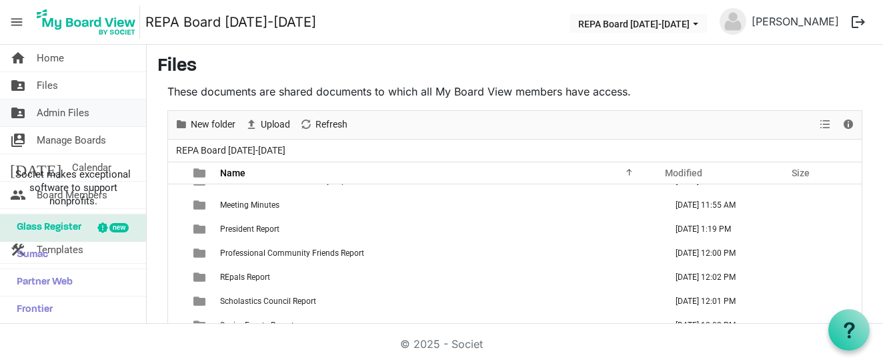
click at [85, 103] on span "Admin Files" at bounding box center [63, 112] width 53 height 27
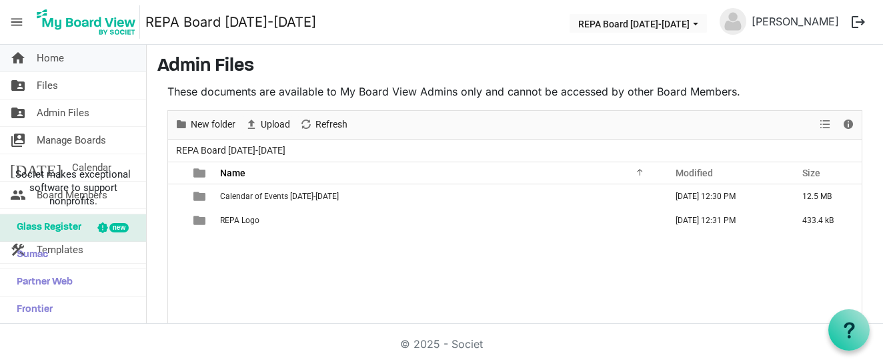
click at [39, 60] on span "Home" at bounding box center [50, 58] width 27 height 27
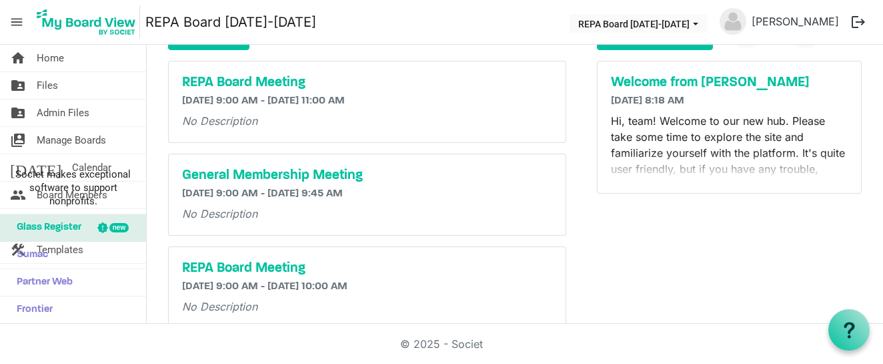
scroll to position [65, 0]
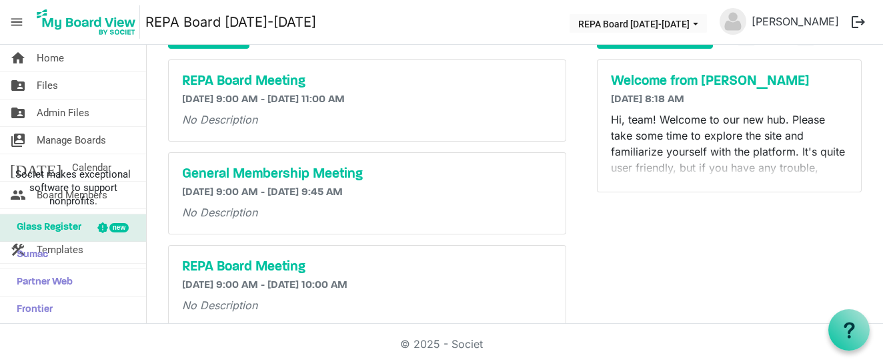
click at [743, 140] on p "Hi, team! Welcome to our new hub. Please take some time to explore the site and…" at bounding box center [729, 191] width 237 height 160
click at [732, 169] on p "Hi, team! Welcome to our new hub. Please take some time to explore the site and…" at bounding box center [729, 191] width 237 height 160
click at [770, 157] on p "Hi, team! Welcome to our new hub. Please take some time to explore the site and…" at bounding box center [729, 191] width 237 height 160
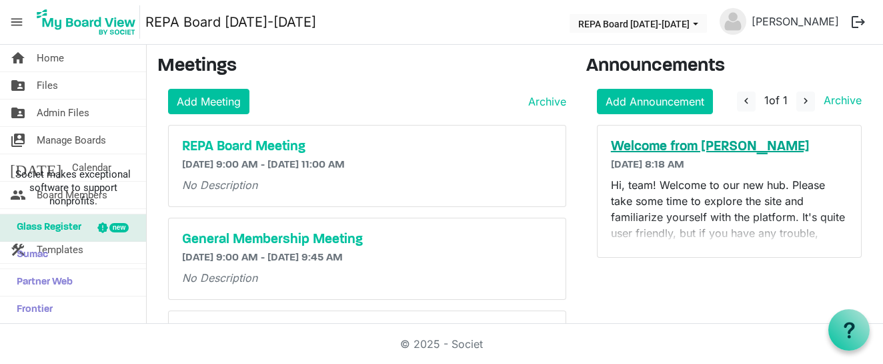
scroll to position [0, 0]
click at [683, 144] on h5 "Welcome from [PERSON_NAME]" at bounding box center [729, 147] width 237 height 16
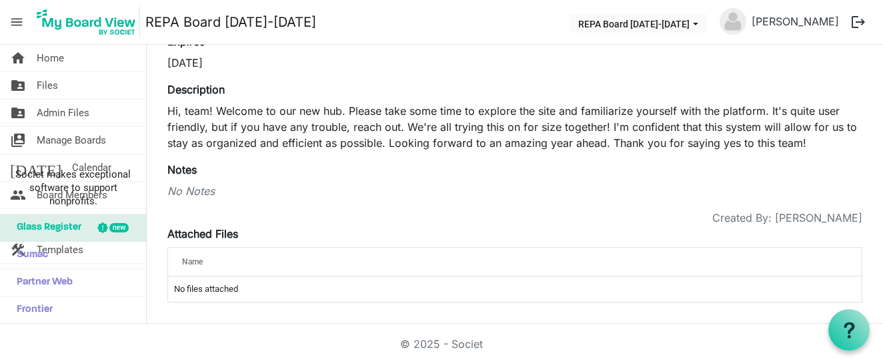
scroll to position [139, 0]
click at [205, 266] on div "Name" at bounding box center [473, 261] width 592 height 19
click at [197, 262] on span "Name" at bounding box center [192, 261] width 21 height 9
click at [185, 257] on span "Name" at bounding box center [192, 261] width 21 height 9
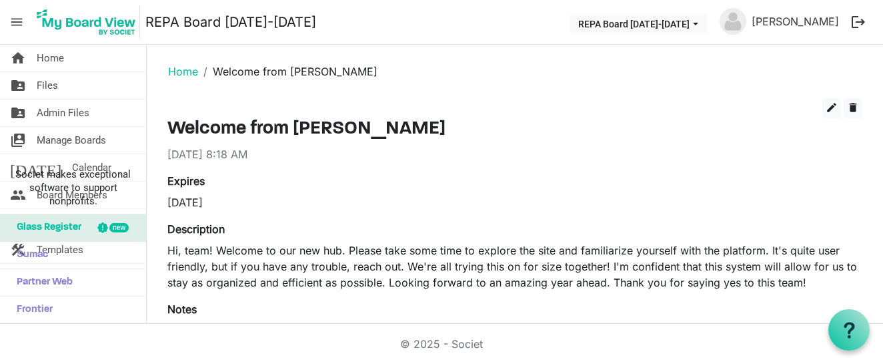
scroll to position [0, 0]
click at [835, 102] on span "edit" at bounding box center [832, 107] width 12 height 12
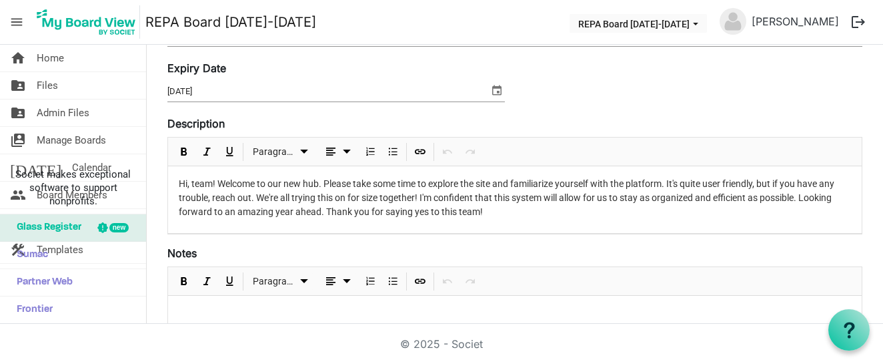
scroll to position [110, 0]
click at [473, 197] on p "Hi, team! Welcome to our new hub. Please take some time to explore the site and…" at bounding box center [515, 196] width 673 height 42
click at [476, 195] on p "Hi, team! Welcome to our new hub. Please take some time to explore the site and…" at bounding box center [515, 196] width 673 height 42
click at [506, 196] on p "Hi, team! Welcome to our new hub. Please take some time to explore the site and…" at bounding box center [515, 196] width 673 height 42
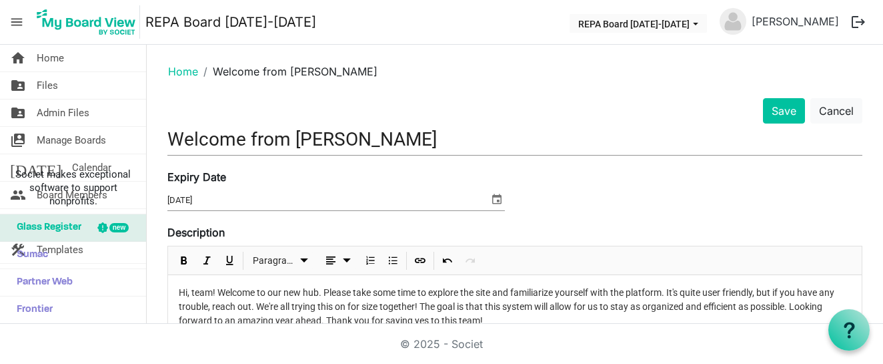
scroll to position [0, 0]
click at [783, 112] on button "Save" at bounding box center [784, 110] width 42 height 25
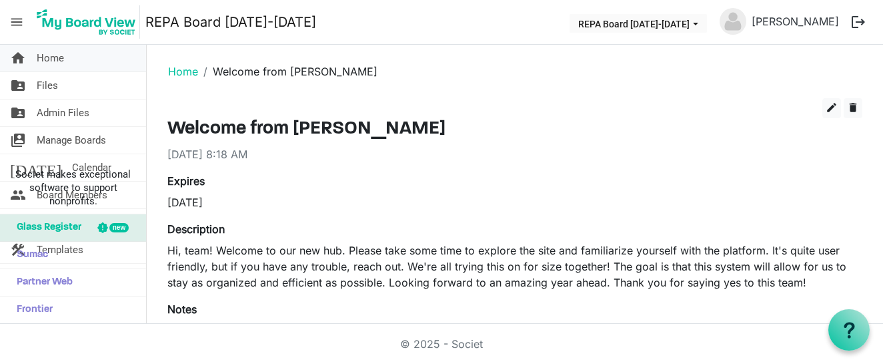
click at [46, 57] on span "Home" at bounding box center [50, 58] width 27 height 27
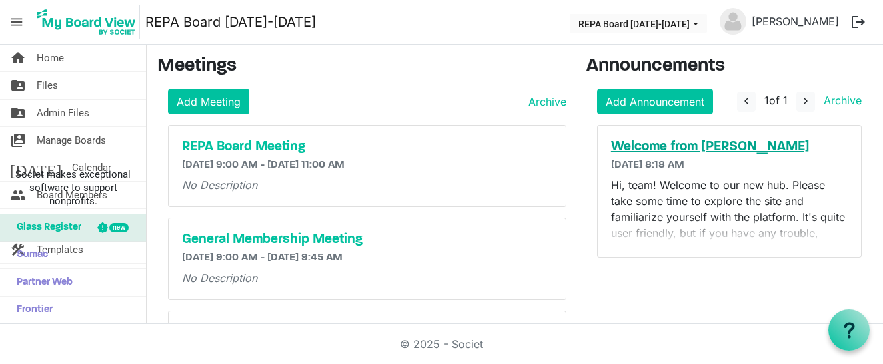
click at [662, 150] on h5 "Welcome from [PERSON_NAME]" at bounding box center [729, 147] width 237 height 16
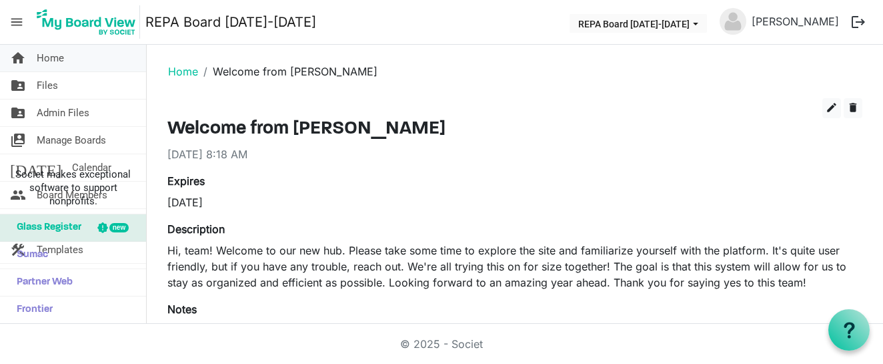
click at [48, 58] on span "Home" at bounding box center [50, 58] width 27 height 27
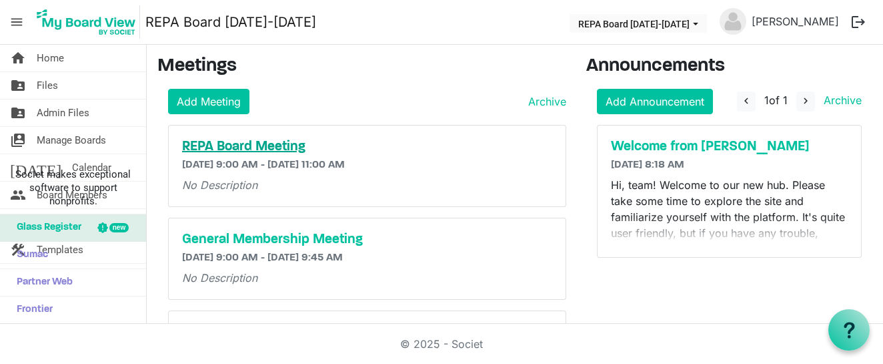
click at [248, 151] on h5 "REPA Board Meeting" at bounding box center [367, 147] width 370 height 16
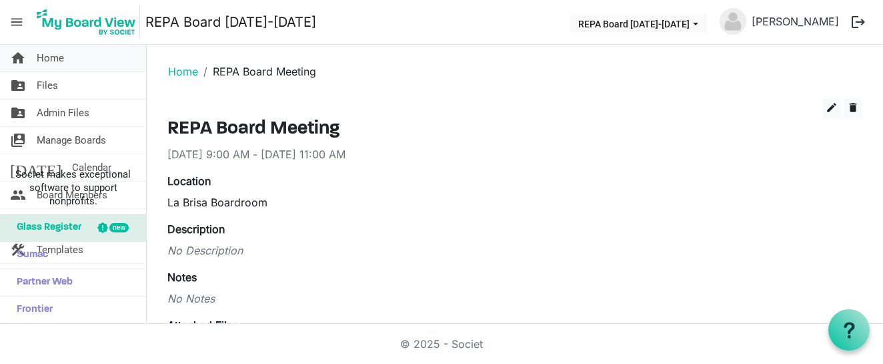
click at [65, 59] on link "home Home" at bounding box center [73, 58] width 146 height 27
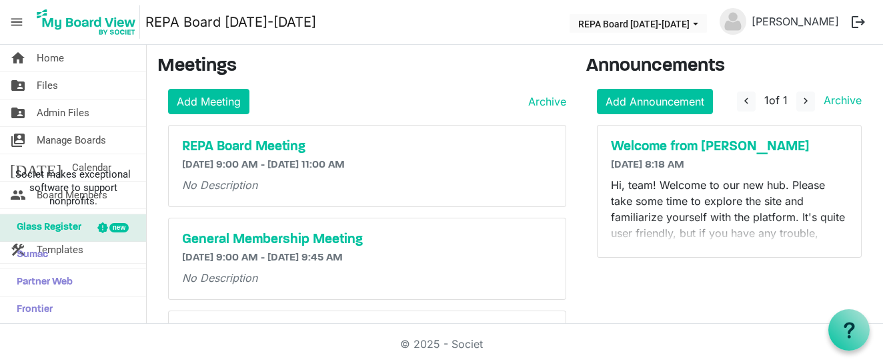
click at [20, 14] on span "menu" at bounding box center [16, 21] width 25 height 25
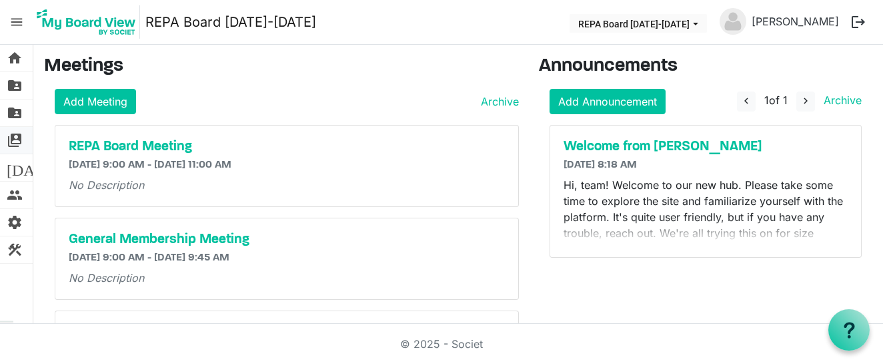
click at [15, 136] on span "switch_account" at bounding box center [15, 140] width 16 height 27
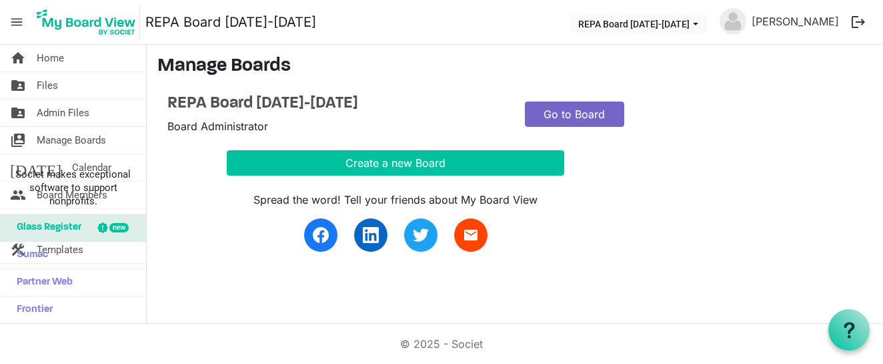
click at [542, 116] on link "Go to Board" at bounding box center [574, 113] width 99 height 25
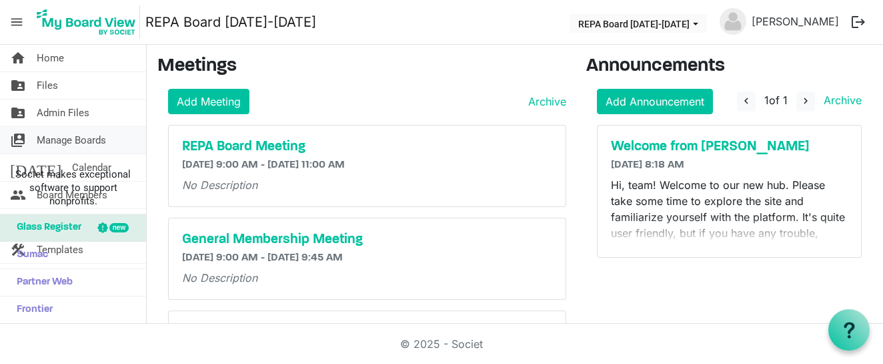
click at [77, 133] on span "Manage Boards" at bounding box center [71, 140] width 69 height 27
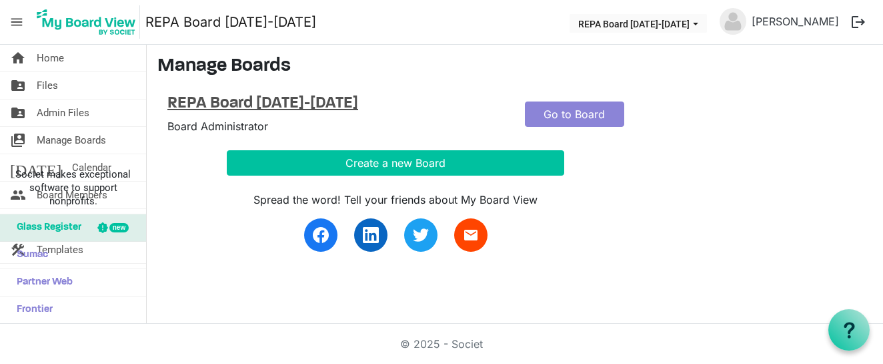
click at [297, 99] on h4 "REPA Board [DATE]-[DATE]" at bounding box center [336, 103] width 338 height 19
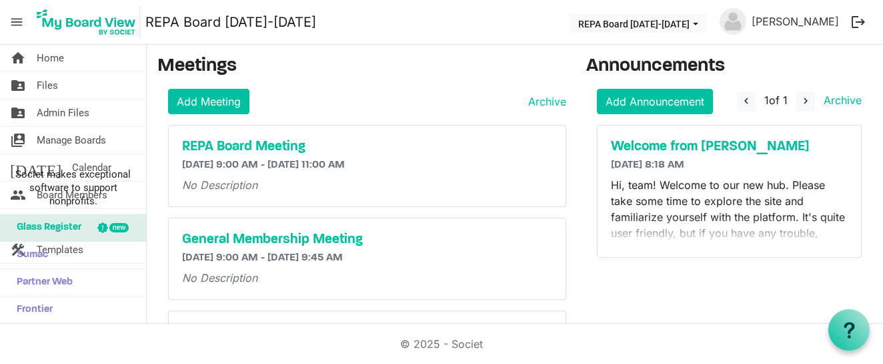
click at [116, 39] on nav "menu REPA Board 2025-2026 REPA Board 2025-2026 Ellie Rodriguez logout" at bounding box center [441, 22] width 883 height 45
click at [13, 29] on span "menu" at bounding box center [16, 21] width 25 height 25
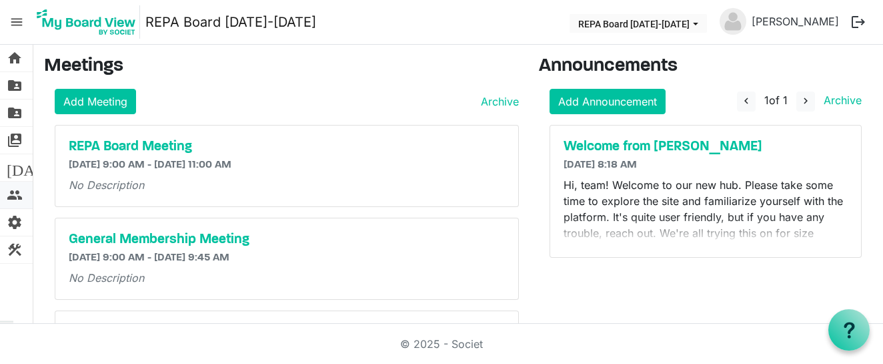
click at [14, 190] on span "people" at bounding box center [15, 194] width 16 height 27
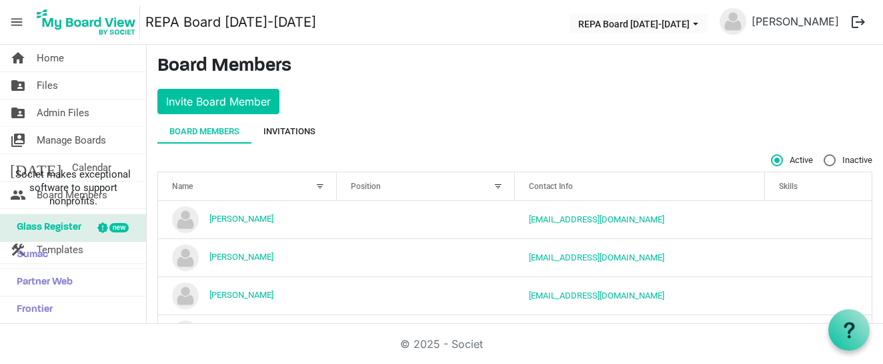
click at [300, 127] on div "Invitations" at bounding box center [290, 131] width 52 height 13
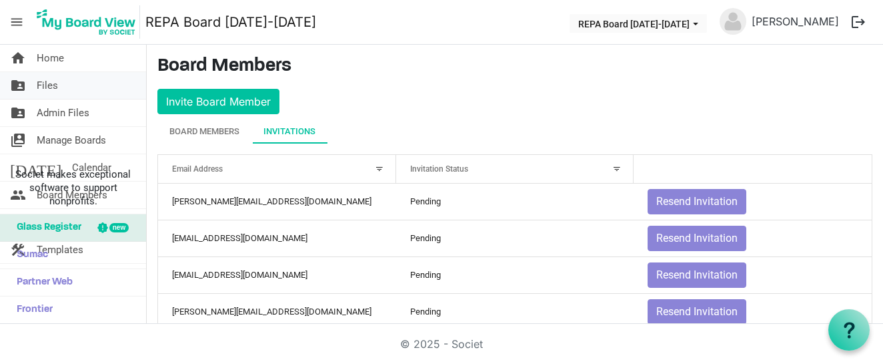
click at [53, 79] on span "Files" at bounding box center [47, 85] width 21 height 27
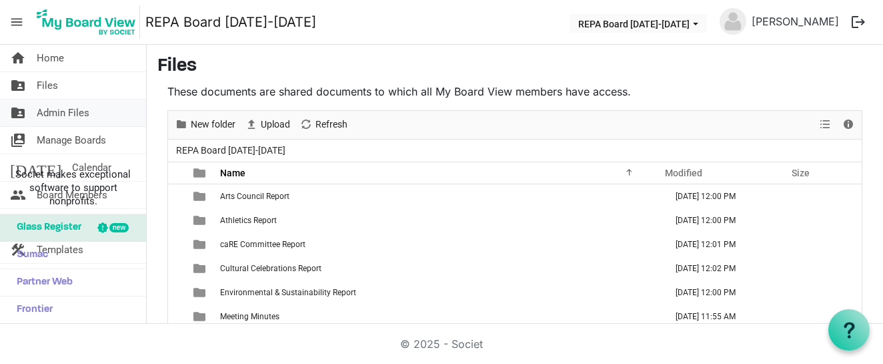
click at [79, 117] on span "Admin Files" at bounding box center [63, 112] width 53 height 27
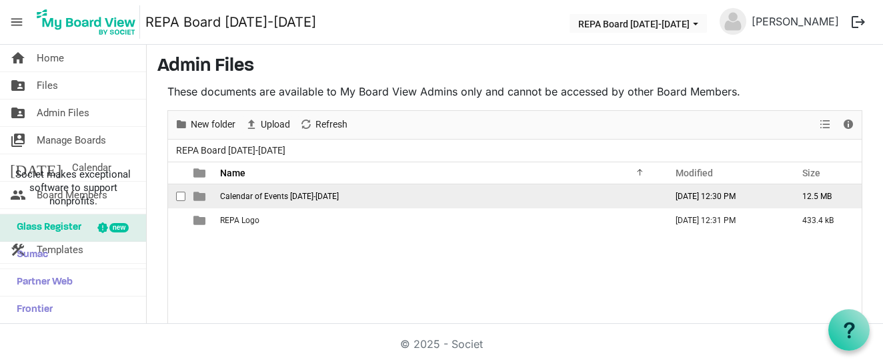
click at [246, 199] on span "Calendar of Events 2025-2026" at bounding box center [279, 195] width 119 height 9
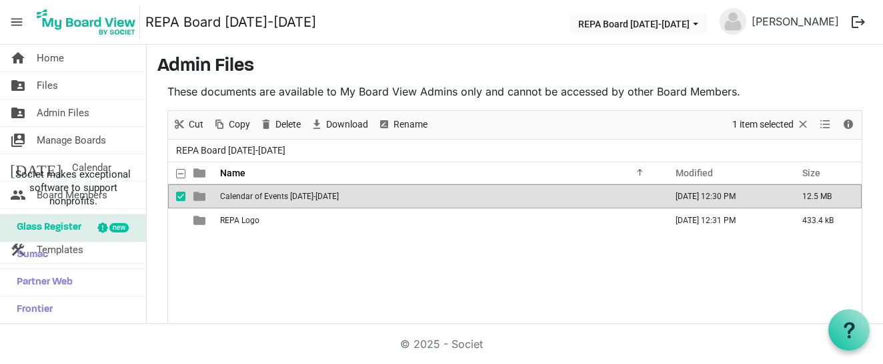
click at [264, 194] on span "Calendar of Events 2025-2026" at bounding box center [279, 195] width 119 height 9
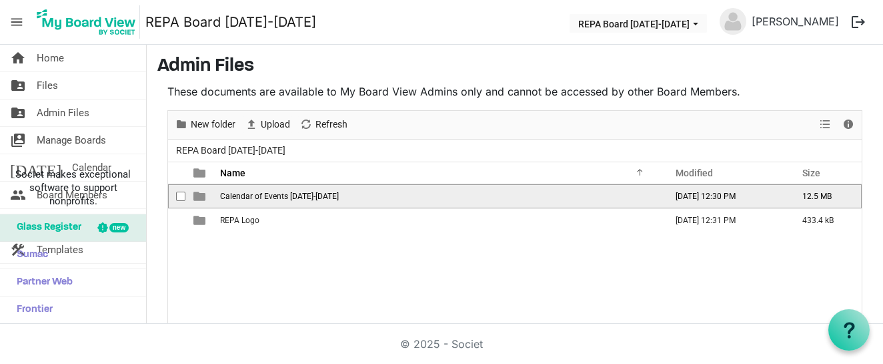
click at [264, 194] on span "Calendar of Events 2025-2026" at bounding box center [279, 195] width 119 height 9
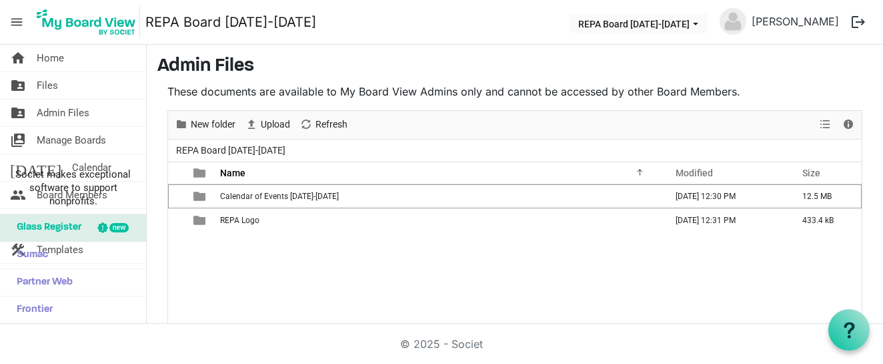
scroll to position [85, 0]
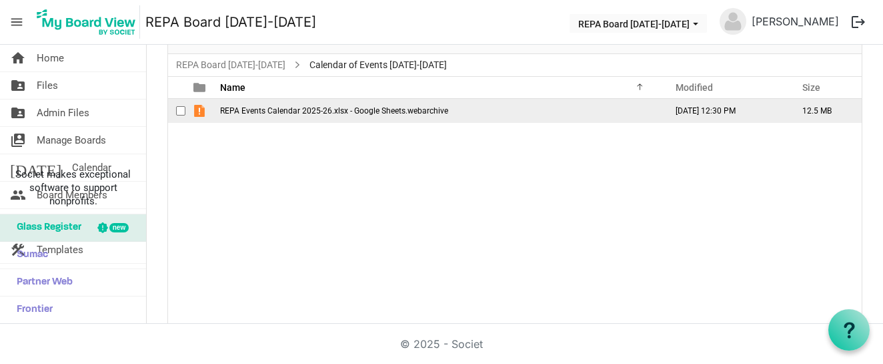
click at [324, 114] on span "REPA Events Calendar 2025-26.xlsx - Google Sheets.webarchive" at bounding box center [334, 110] width 228 height 9
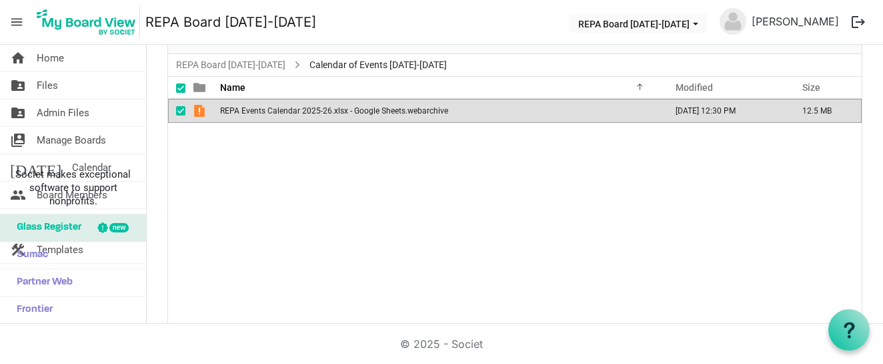
click at [324, 114] on span "REPA Events Calendar 2025-26.xlsx - Google Sheets.webarchive" at bounding box center [334, 110] width 228 height 9
click at [607, 192] on div "REPA Events Calendar 2025-26.xlsx - Google Sheets.webarchive August 15, 2025 12…" at bounding box center [515, 211] width 694 height 225
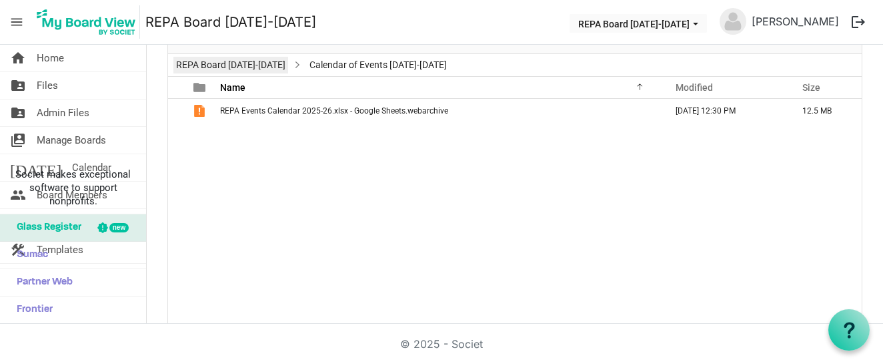
click at [236, 62] on link "REPA Board [DATE]-[DATE]" at bounding box center [230, 65] width 115 height 17
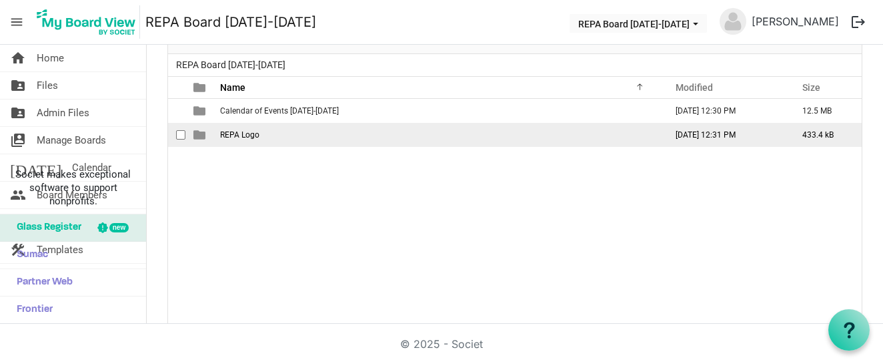
click at [240, 135] on span "REPA Logo" at bounding box center [239, 134] width 39 height 9
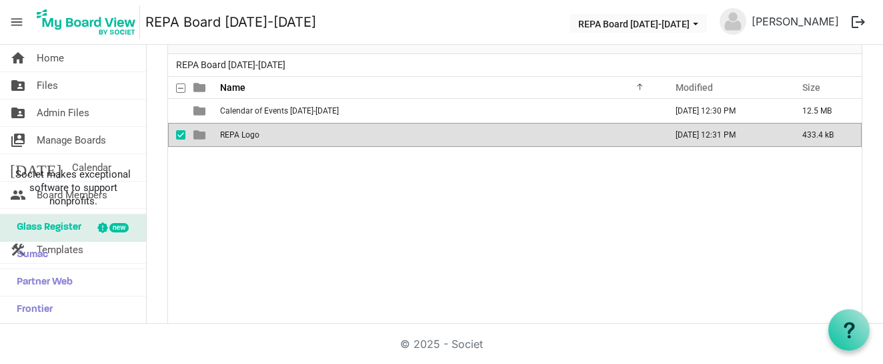
click at [196, 135] on span "is template cell column header type" at bounding box center [199, 135] width 12 height 12
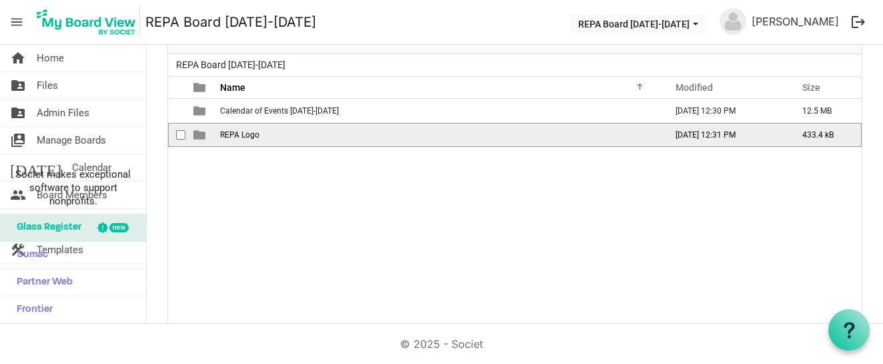
click at [196, 135] on span "is template cell column header type" at bounding box center [199, 135] width 12 height 12
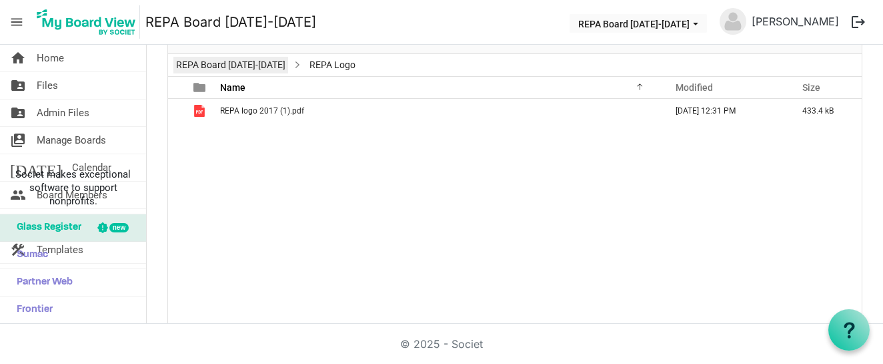
click at [242, 61] on link "REPA Board [DATE]-[DATE]" at bounding box center [230, 65] width 115 height 17
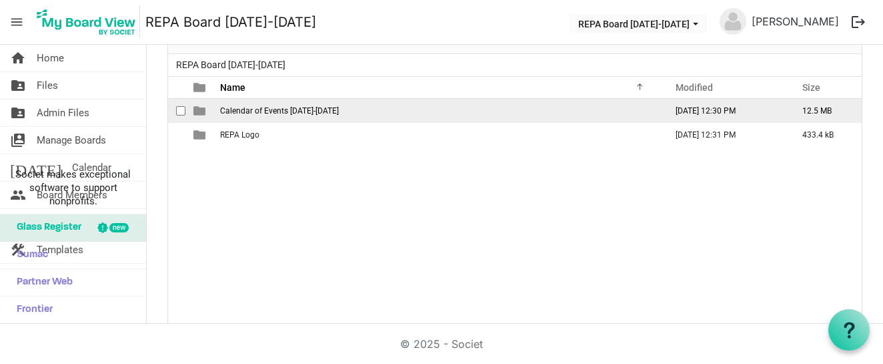
click at [228, 108] on span "Calendar of Events 2025-2026" at bounding box center [279, 110] width 119 height 9
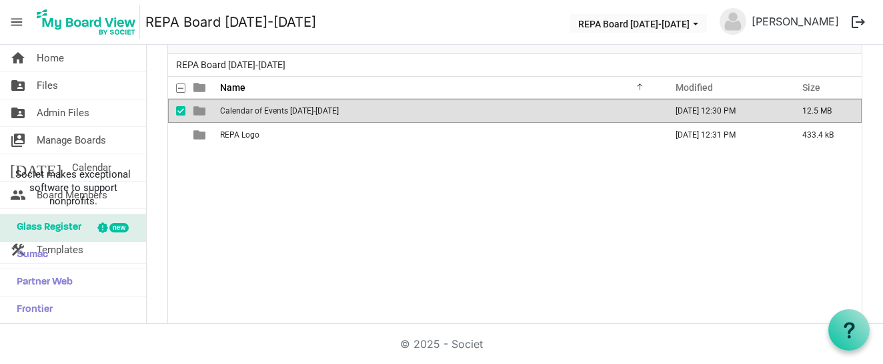
click at [228, 108] on span "Calendar of Events 2025-2026" at bounding box center [279, 110] width 119 height 9
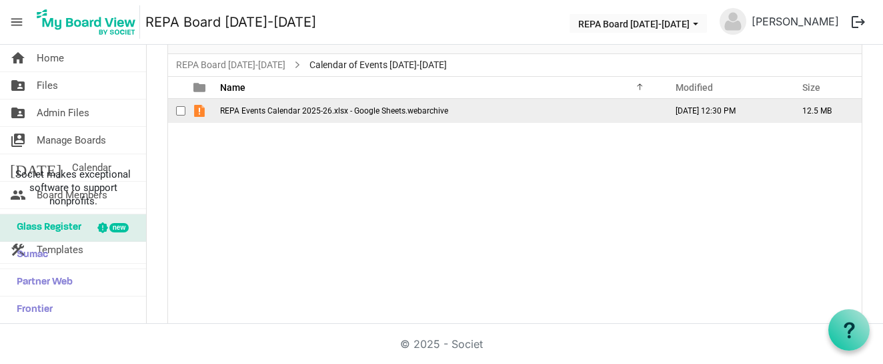
click at [197, 114] on span "is template cell column header type" at bounding box center [199, 111] width 12 height 12
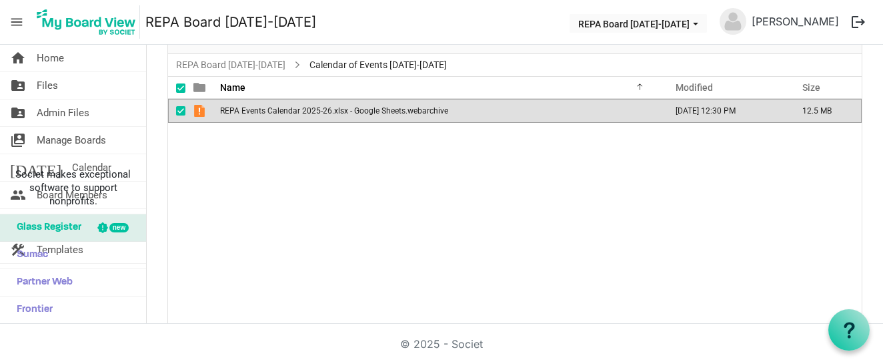
click at [197, 114] on span "is template cell column header type" at bounding box center [199, 111] width 12 height 12
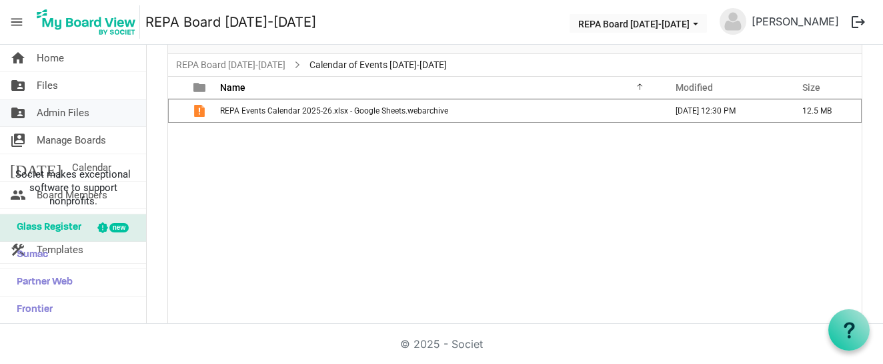
click at [86, 108] on span "Admin Files" at bounding box center [63, 112] width 53 height 27
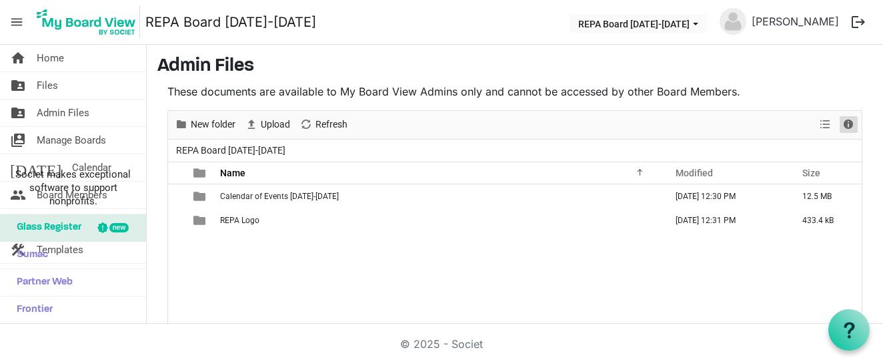
click at [849, 121] on span "Details" at bounding box center [849, 124] width 16 height 17
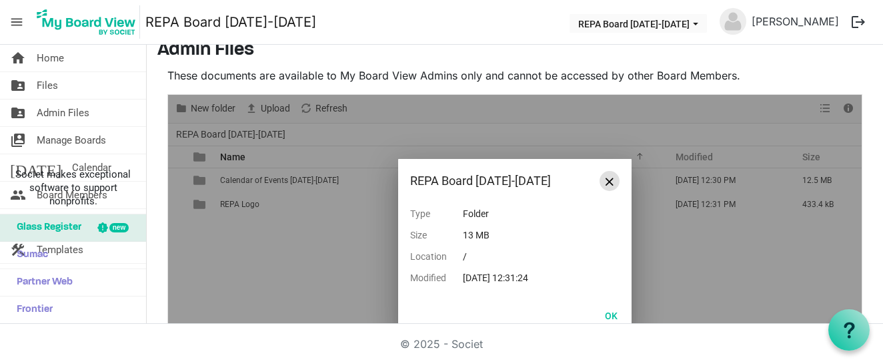
click at [612, 183] on span "Close" at bounding box center [610, 181] width 8 height 8
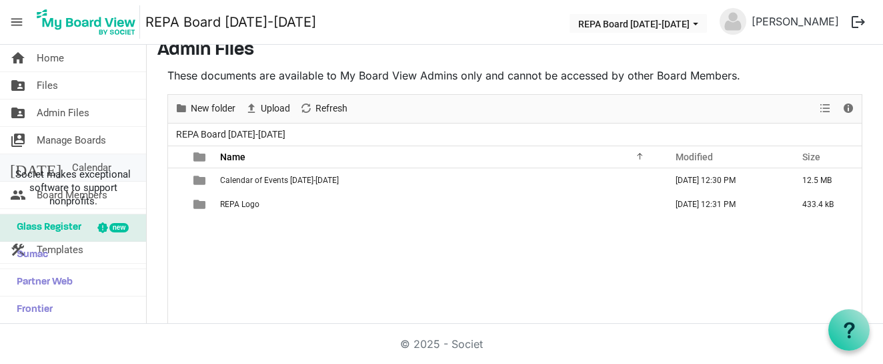
click at [72, 159] on span "Calendar" at bounding box center [91, 167] width 39 height 27
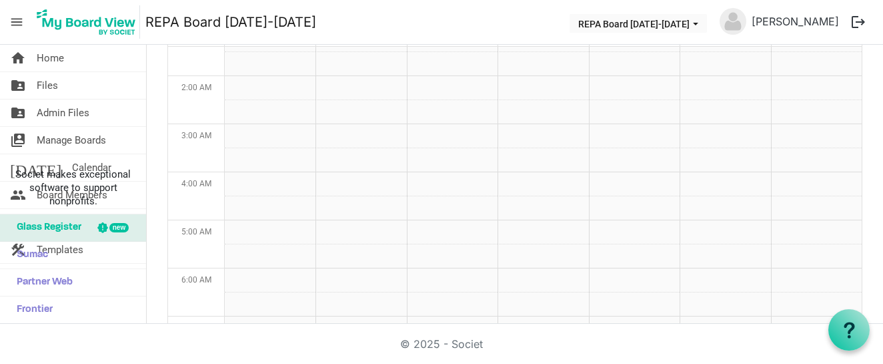
scroll to position [18, 0]
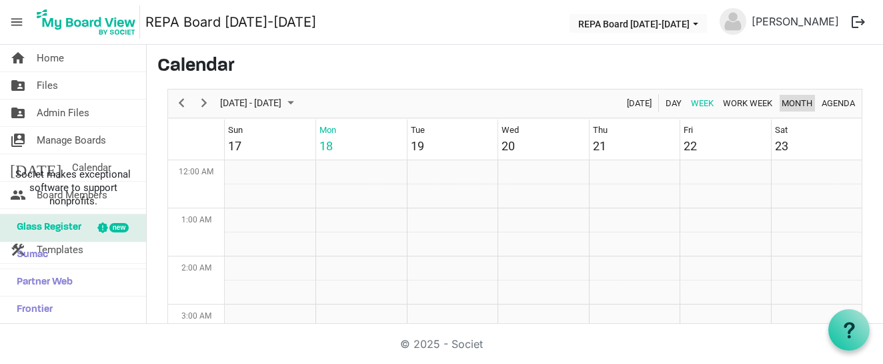
click at [795, 102] on span "Month" at bounding box center [797, 103] width 33 height 17
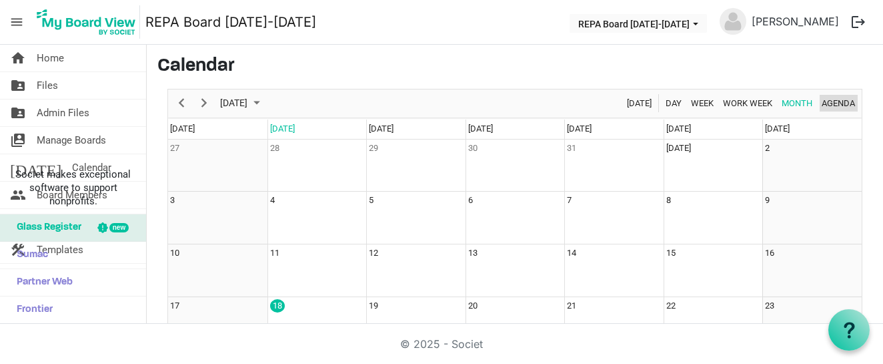
click at [841, 101] on span "Agenda" at bounding box center [839, 103] width 36 height 17
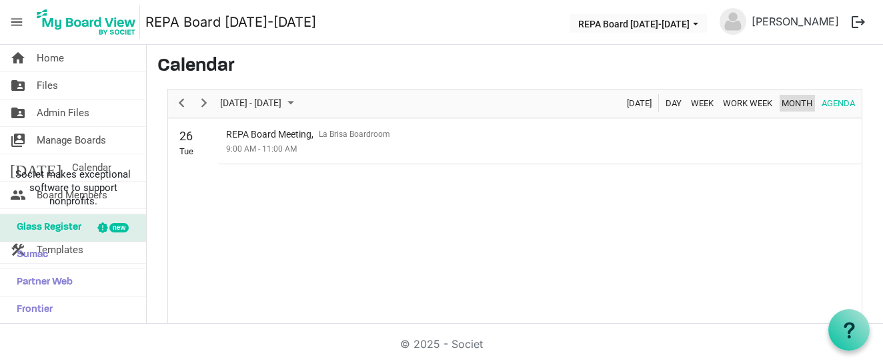
click at [805, 101] on span "Month" at bounding box center [797, 103] width 33 height 17
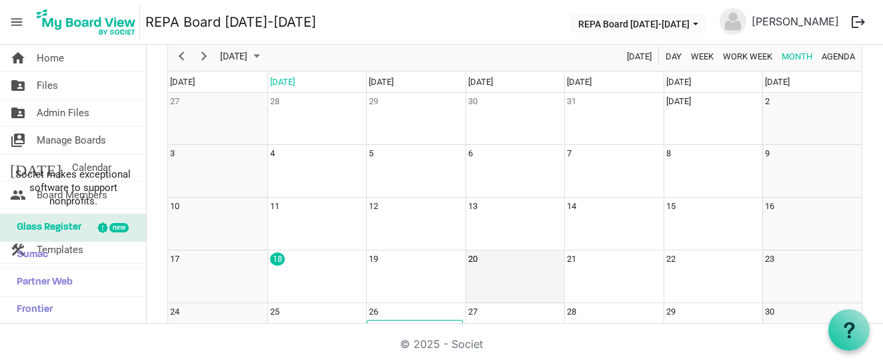
click at [478, 273] on td "20" at bounding box center [515, 276] width 99 height 53
click at [482, 269] on td "20" at bounding box center [515, 276] width 99 height 53
click at [483, 268] on td "20" at bounding box center [515, 276] width 99 height 53
click at [490, 265] on td "20" at bounding box center [515, 276] width 99 height 53
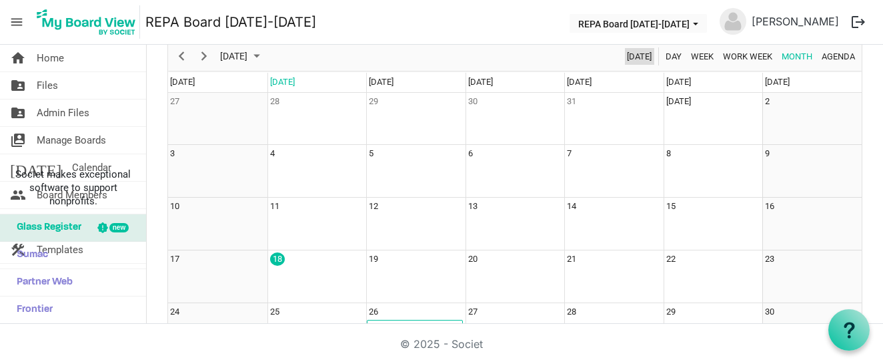
click at [634, 52] on span "Today" at bounding box center [639, 56] width 27 height 17
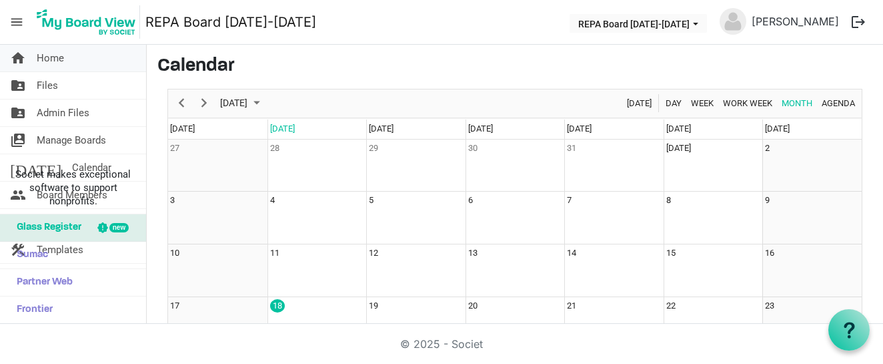
click at [118, 55] on link "home Home" at bounding box center [73, 58] width 146 height 27
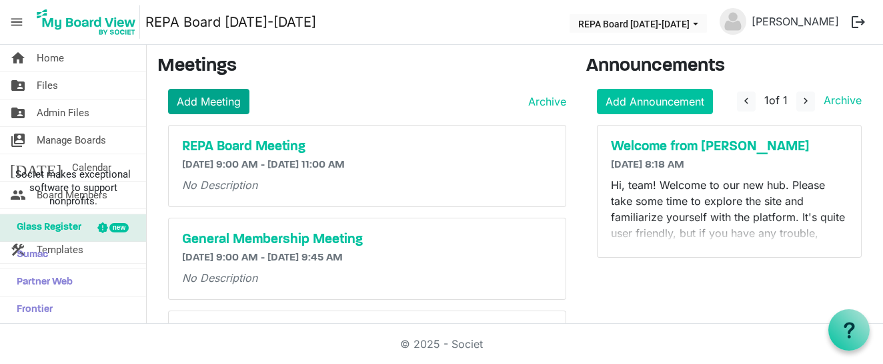
click at [224, 103] on link "Add Meeting" at bounding box center [208, 101] width 81 height 25
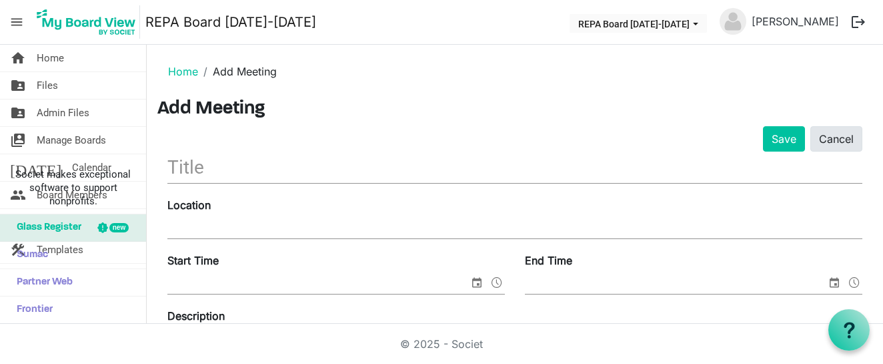
click at [833, 133] on link "Cancel" at bounding box center [837, 138] width 52 height 25
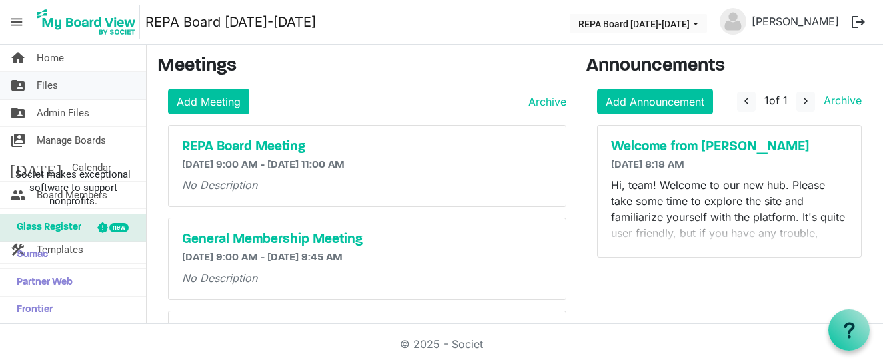
click at [119, 76] on link "folder_shared Files" at bounding box center [73, 85] width 146 height 27
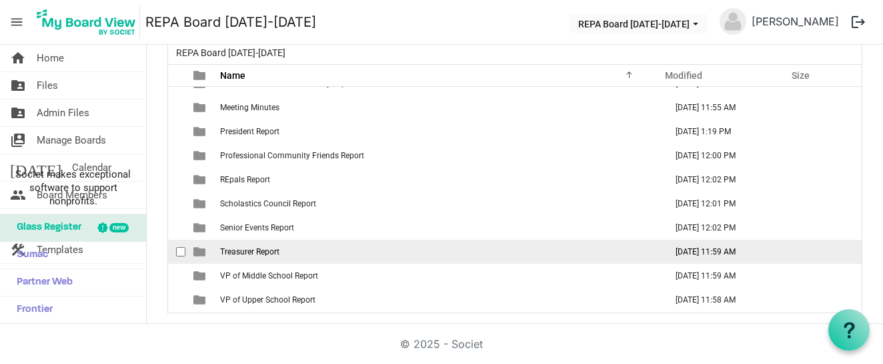
scroll to position [97, 0]
